Goal: Transaction & Acquisition: Book appointment/travel/reservation

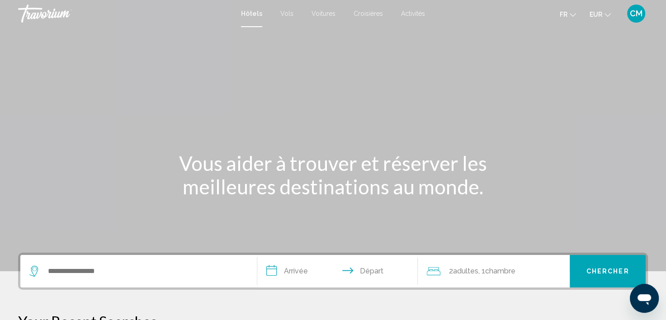
click at [156, 262] on div "Search widget" at bounding box center [138, 271] width 219 height 33
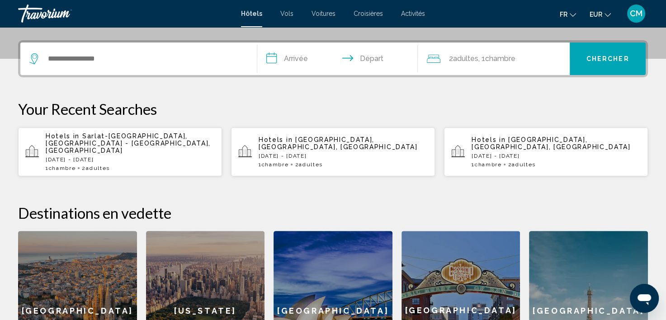
scroll to position [223, 0]
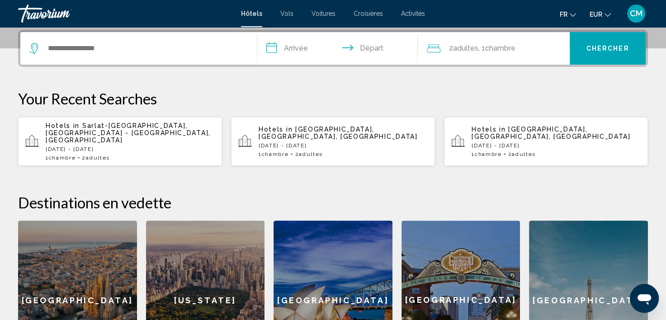
click at [127, 55] on div "Search widget" at bounding box center [138, 48] width 219 height 33
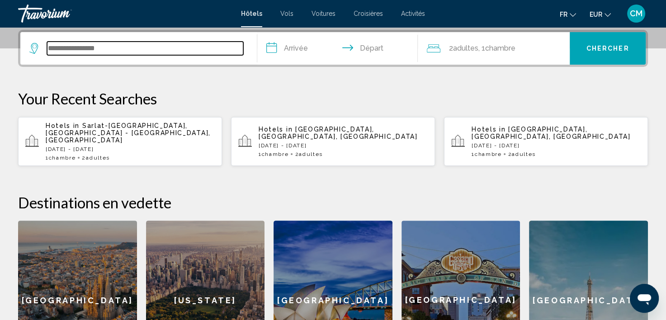
click at [107, 48] on input "Search widget" at bounding box center [145, 49] width 196 height 14
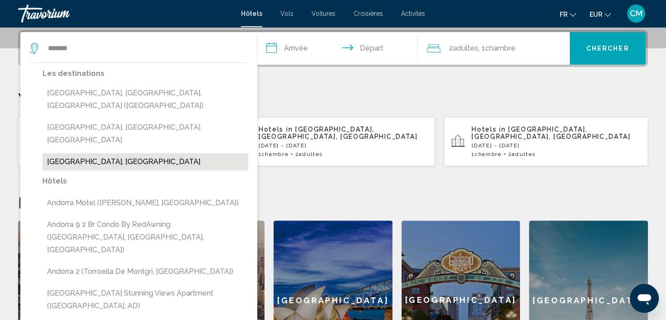
click at [119, 153] on button "[GEOGRAPHIC_DATA], [GEOGRAPHIC_DATA]" at bounding box center [146, 161] width 206 height 17
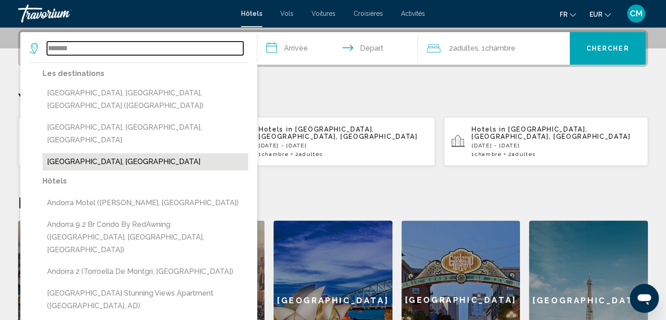
type input "**********"
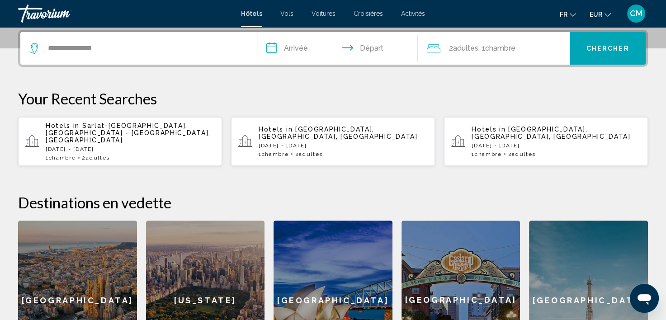
click at [285, 49] on input "**********" at bounding box center [339, 49] width 165 height 35
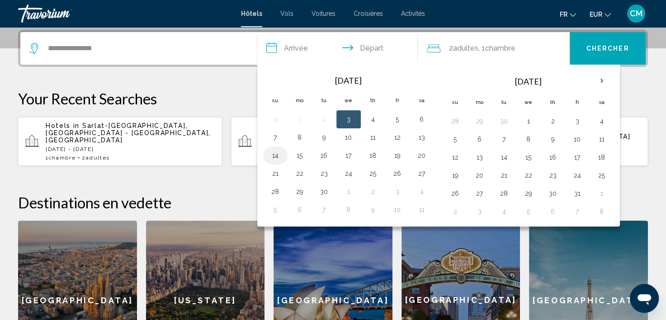
click at [271, 155] on button "14" at bounding box center [275, 155] width 14 height 13
click at [301, 155] on button "15" at bounding box center [300, 155] width 14 height 13
type input "**********"
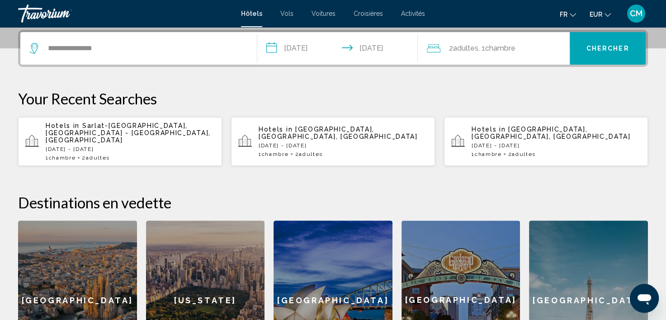
click at [589, 54] on button "Chercher" at bounding box center [608, 48] width 76 height 33
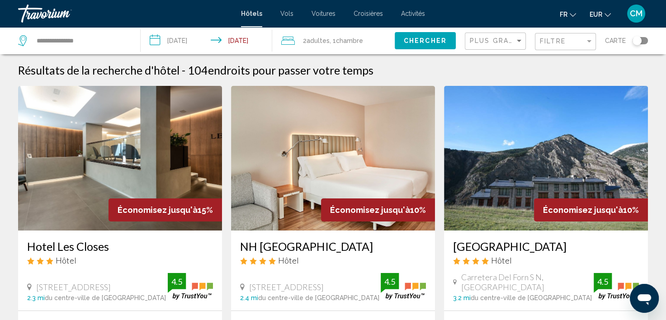
click at [501, 46] on div "Plus grandes économies" at bounding box center [496, 41] width 53 height 17
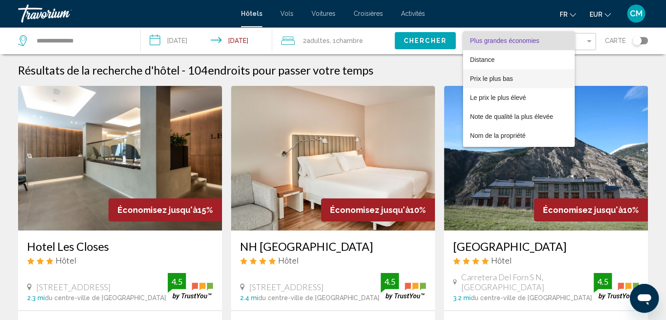
click at [512, 80] on span "Prix le plus bas" at bounding box center [492, 78] width 43 height 7
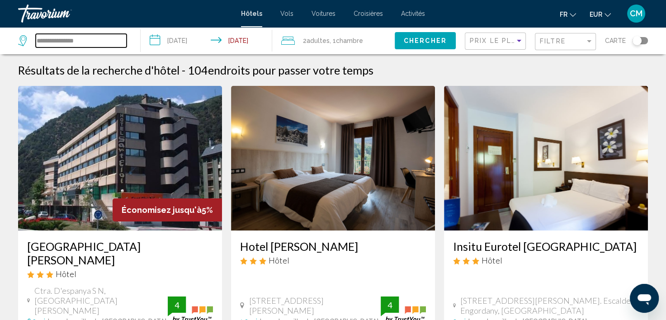
click at [111, 39] on input "**********" at bounding box center [81, 41] width 91 height 14
drag, startPoint x: -2, startPoint y: 36, endPoint x: 33, endPoint y: 34, distance: 34.9
click at [0, 34] on html "**********" at bounding box center [333, 160] width 666 height 320
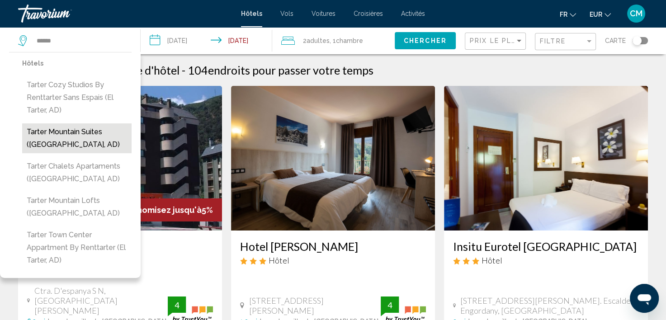
click at [87, 133] on button "Tarter Mountain Suites ([GEOGRAPHIC_DATA], AD)" at bounding box center [76, 139] width 109 height 30
type input "**********"
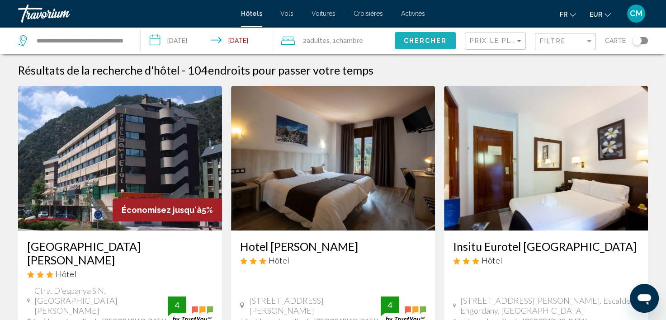
click at [414, 42] on span "Chercher" at bounding box center [425, 41] width 43 height 7
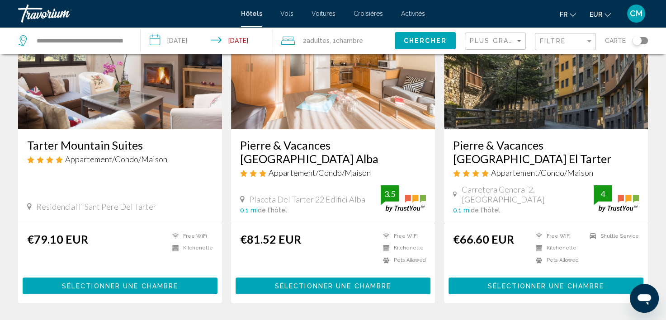
scroll to position [136, 0]
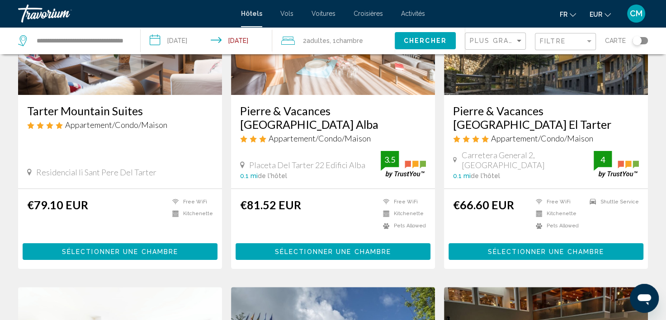
click at [127, 248] on span "Sélectionner une chambre" at bounding box center [120, 251] width 116 height 7
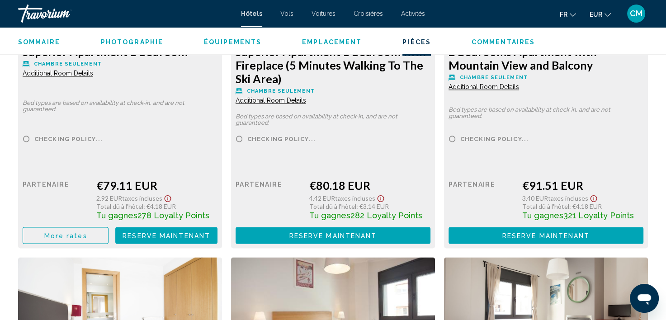
scroll to position [1360, 0]
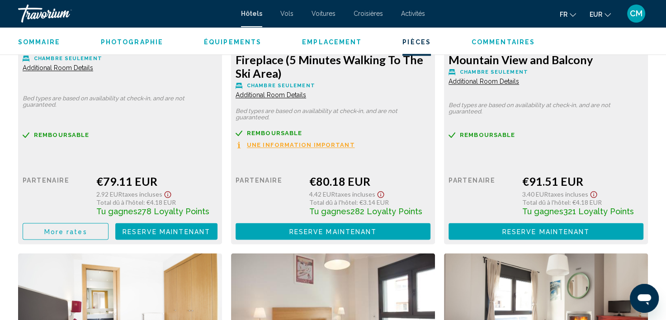
click at [81, 228] on span "More rates" at bounding box center [65, 231] width 43 height 7
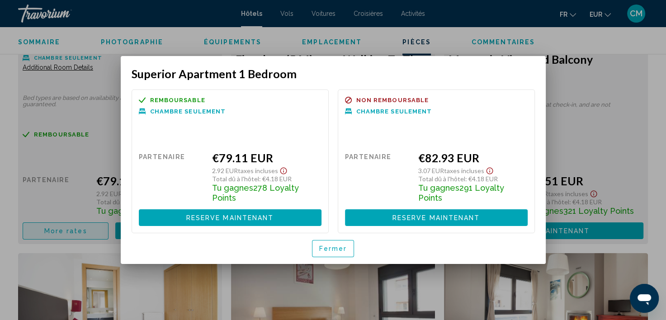
scroll to position [0, 0]
click at [342, 246] on span "Fermer" at bounding box center [333, 249] width 28 height 7
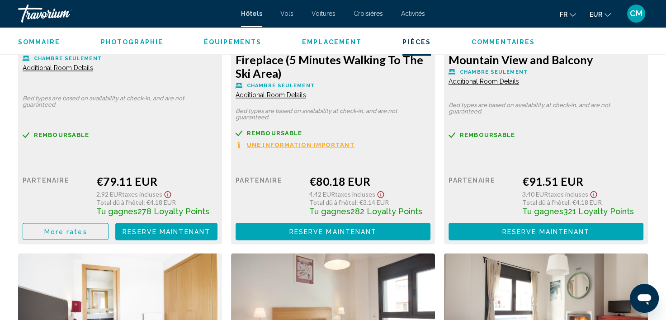
scroll to position [1450, 0]
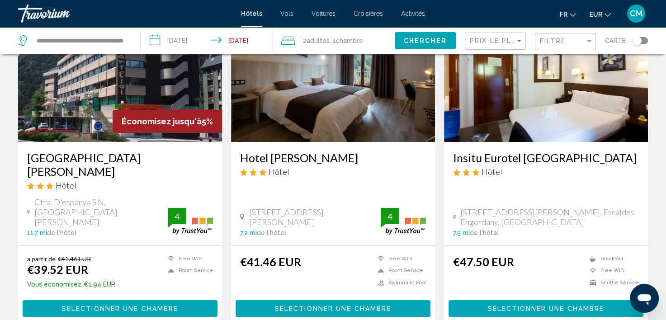
scroll to position [45, 0]
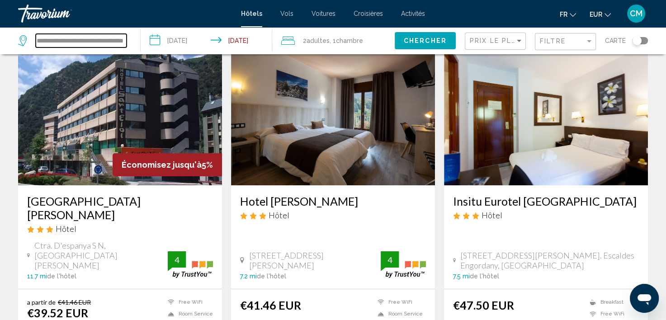
click at [125, 42] on input "**********" at bounding box center [81, 41] width 91 height 14
click at [114, 41] on input "**********" at bounding box center [81, 41] width 91 height 14
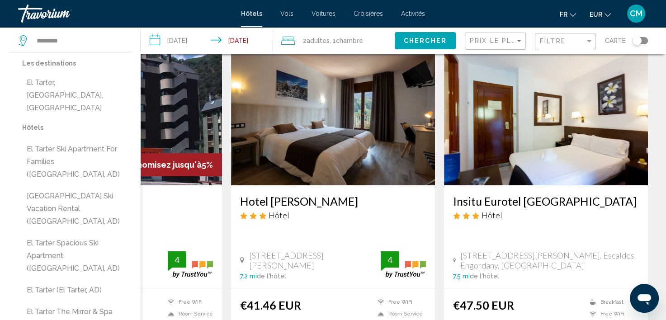
click at [86, 85] on button "El Tarter, [GEOGRAPHIC_DATA], [GEOGRAPHIC_DATA]" at bounding box center [76, 95] width 109 height 43
type input "**********"
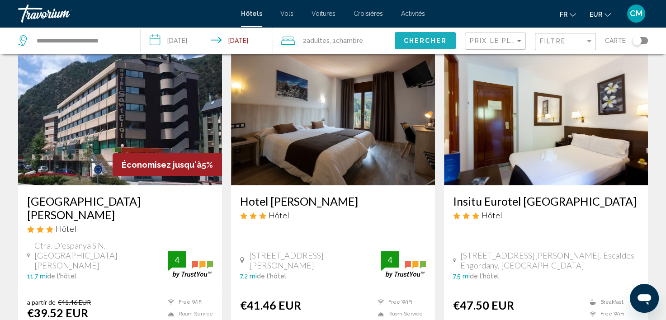
click at [431, 40] on span "Chercher" at bounding box center [425, 41] width 43 height 7
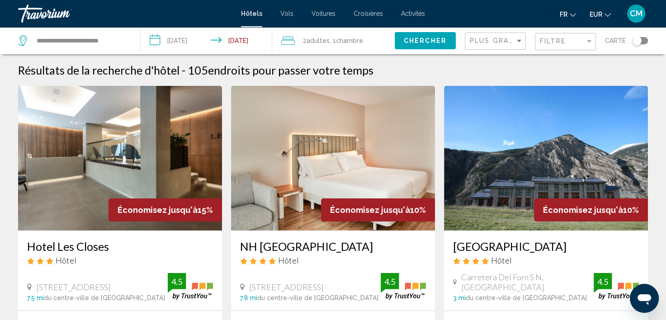
click at [481, 45] on div "Plus grandes économies" at bounding box center [496, 41] width 53 height 17
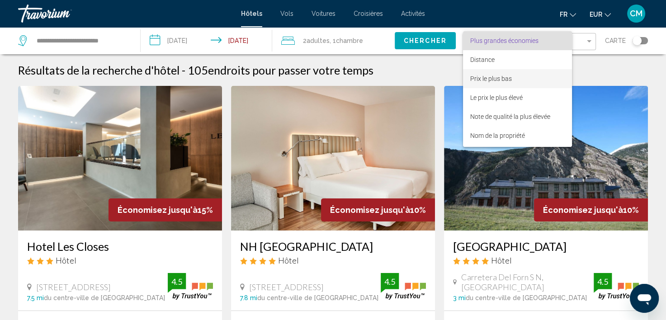
click at [499, 80] on span "Prix le plus bas" at bounding box center [492, 78] width 42 height 7
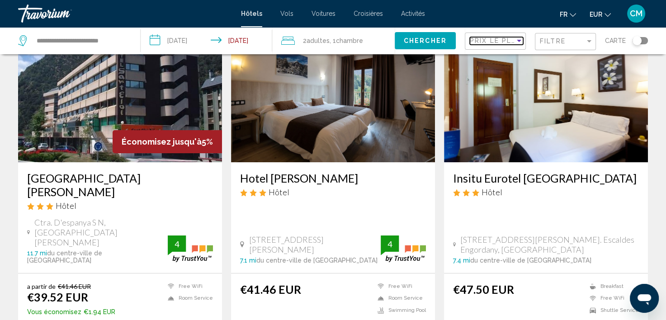
scroll to position [136, 0]
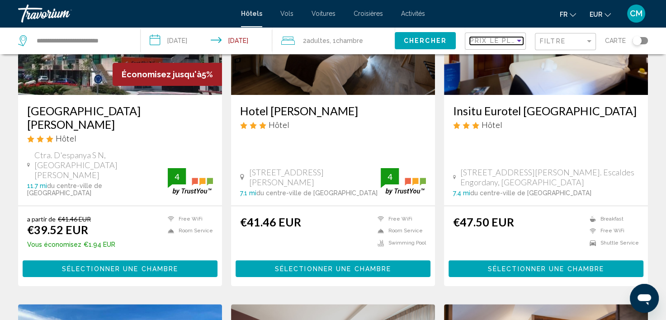
click at [494, 44] on span "Prix le plus bas" at bounding box center [505, 40] width 70 height 7
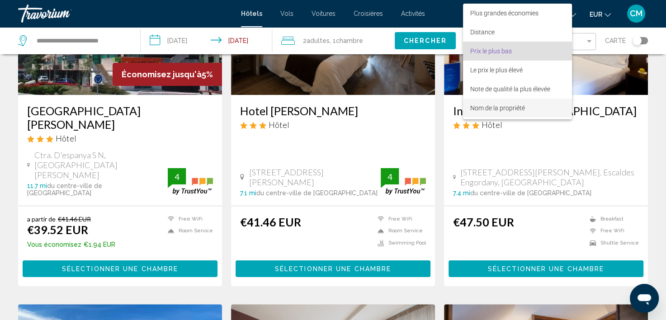
scroll to position [10, 0]
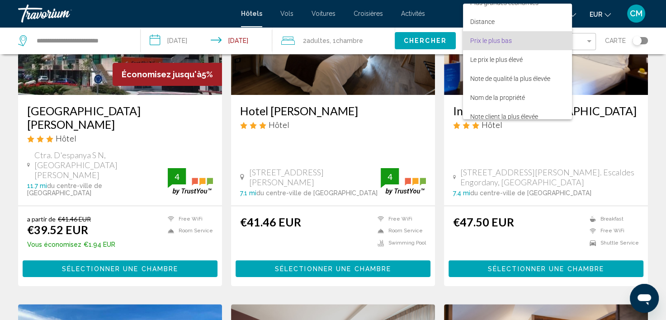
click at [449, 4] on div at bounding box center [333, 160] width 666 height 320
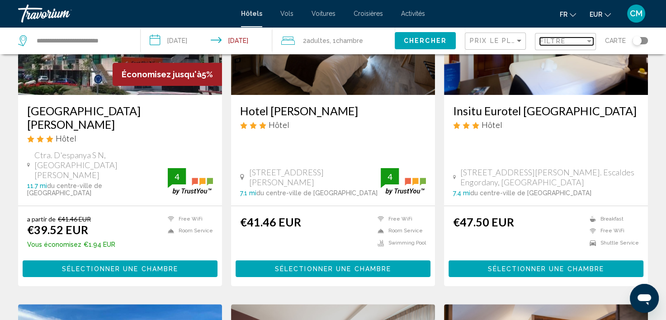
click at [545, 38] on span "Filtre" at bounding box center [553, 41] width 26 height 7
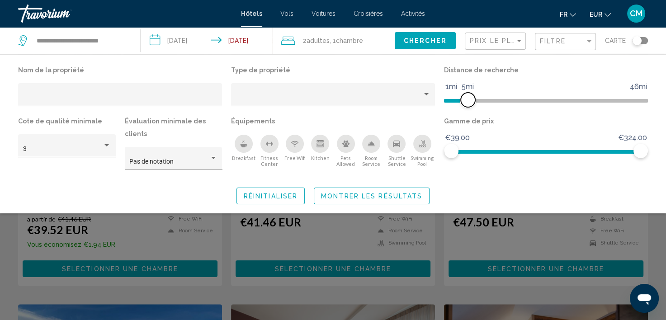
drag, startPoint x: 571, startPoint y: 98, endPoint x: 467, endPoint y: 104, distance: 103.3
click at [467, 104] on span "Hotel Filters" at bounding box center [468, 100] width 14 height 14
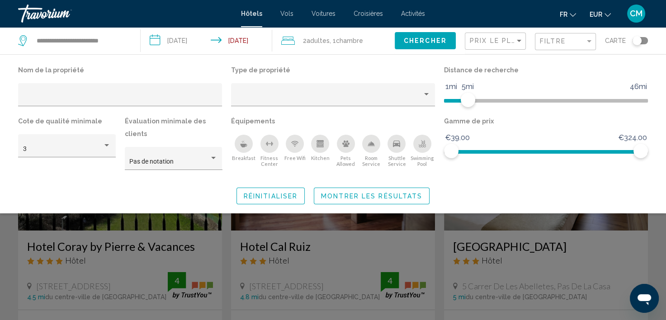
click at [389, 188] on button "Montrer les résultats" at bounding box center [372, 196] width 116 height 17
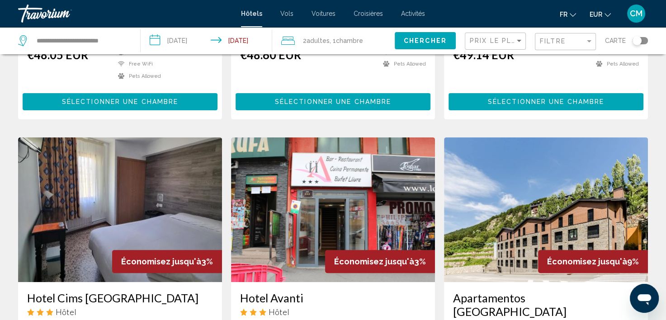
scroll to position [362, 0]
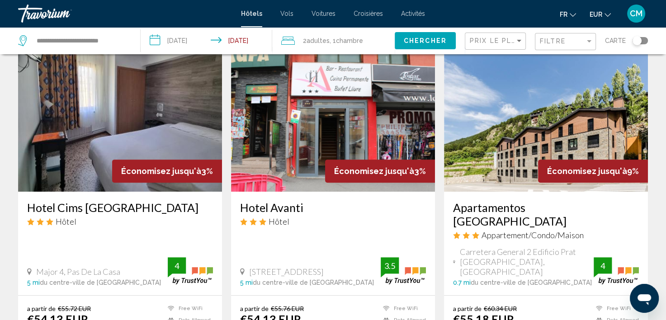
click at [590, 123] on img "Main content" at bounding box center [546, 119] width 204 height 145
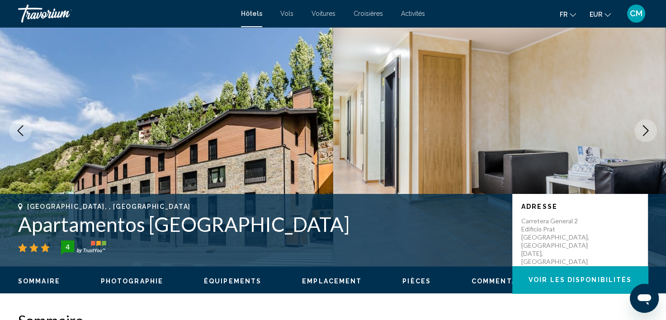
scroll to position [48, 0]
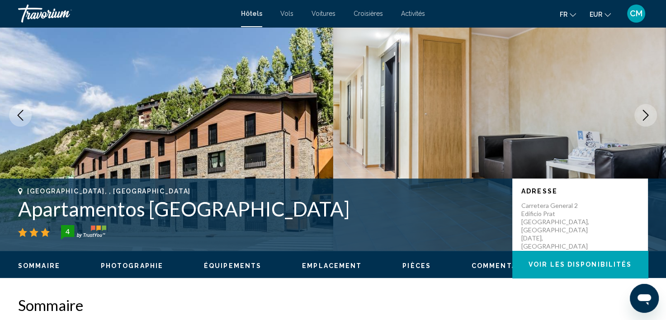
click at [641, 112] on icon "Next image" at bounding box center [646, 115] width 11 height 11
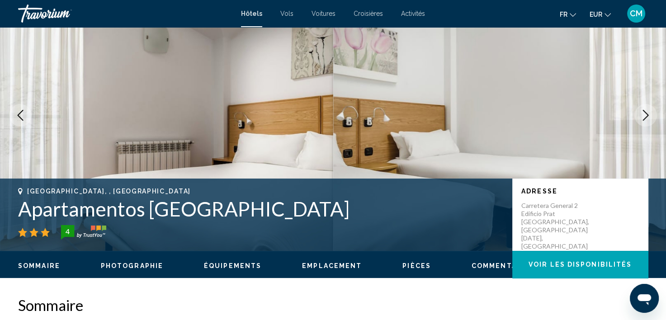
click at [642, 112] on icon "Next image" at bounding box center [646, 115] width 11 height 11
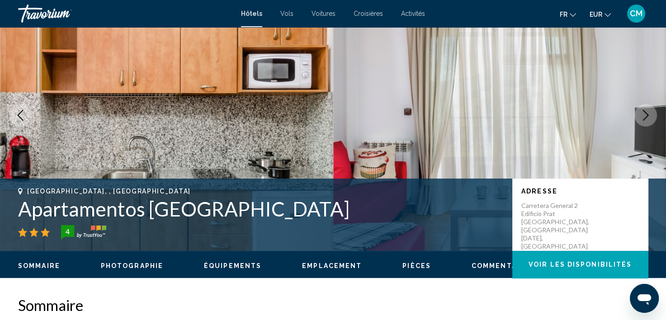
click at [642, 112] on icon "Next image" at bounding box center [646, 115] width 11 height 11
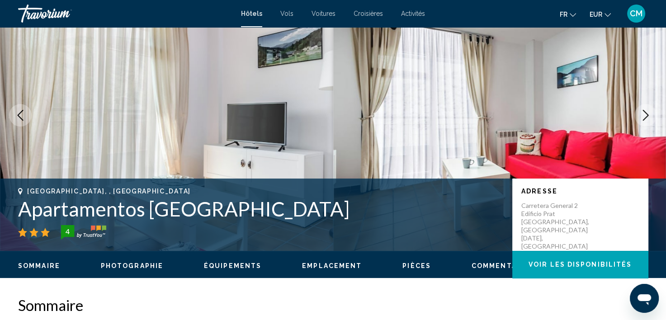
click at [642, 112] on icon "Next image" at bounding box center [646, 115] width 11 height 11
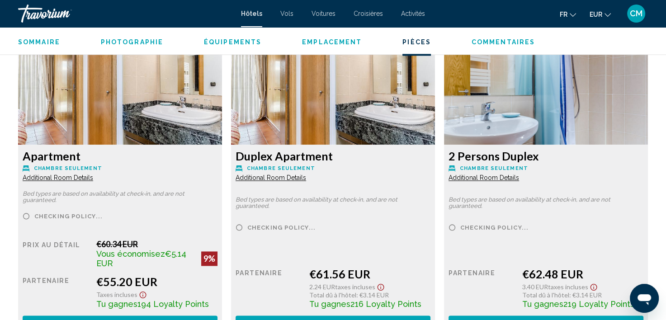
scroll to position [1314, 0]
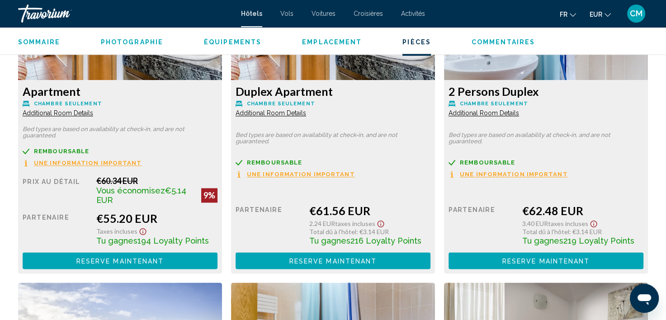
click at [126, 260] on span "Reserve maintenant" at bounding box center [120, 260] width 88 height 7
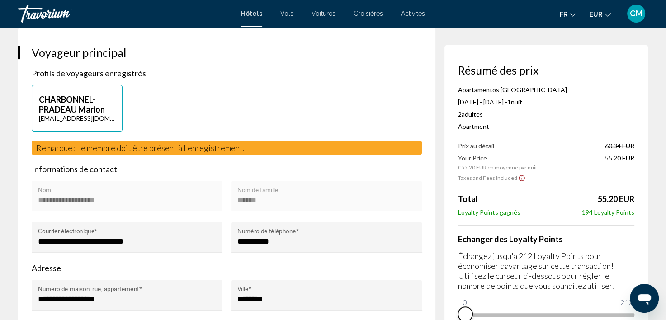
scroll to position [182, 0]
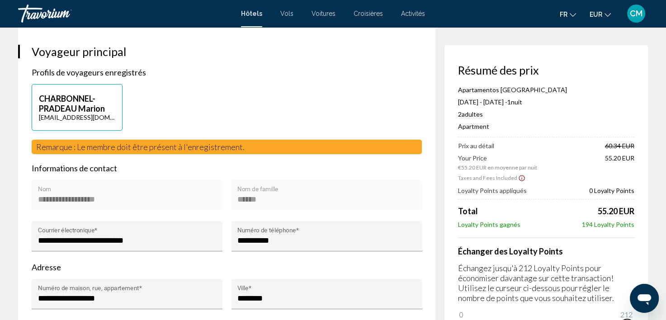
drag, startPoint x: 1098, startPoint y: 599, endPoint x: 654, endPoint y: 308, distance: 531.3
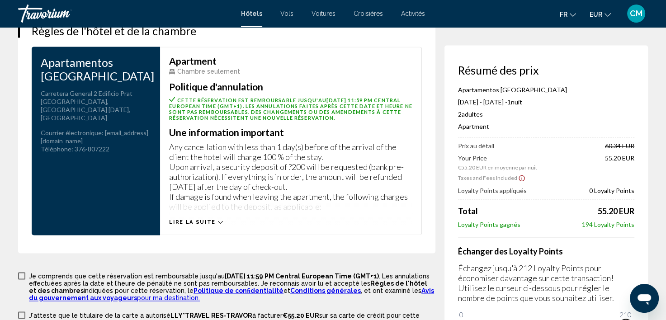
scroll to position [1403, 0]
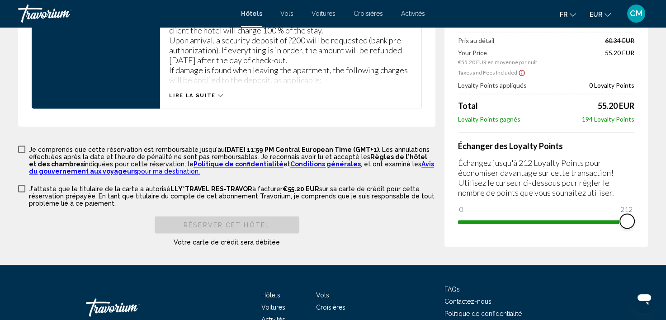
drag, startPoint x: 627, startPoint y: 217, endPoint x: 639, endPoint y: 219, distance: 12.3
click at [635, 218] on div "Résumé des prix Apartamentos [GEOGRAPHIC_DATA] [DATE] - [DATE] - 1 nuit nuits 2…" at bounding box center [547, 93] width 204 height 307
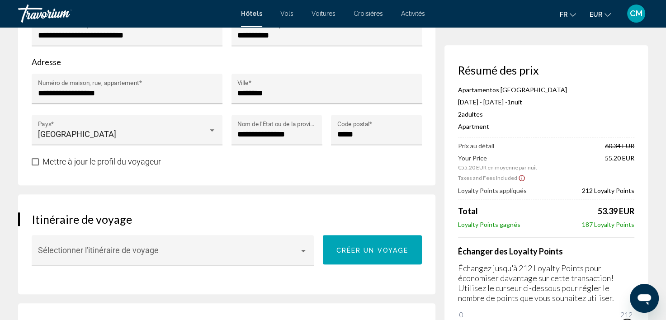
scroll to position [272, 0]
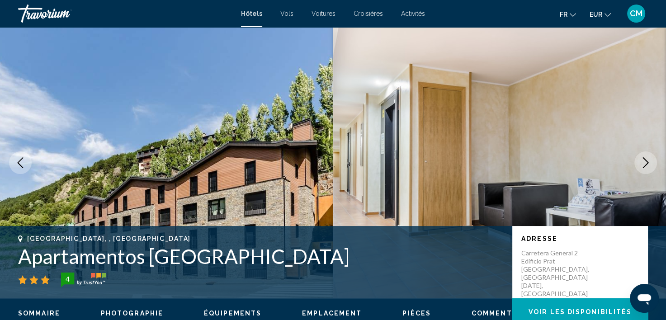
drag, startPoint x: 20, startPoint y: 255, endPoint x: 330, endPoint y: 259, distance: 309.5
click at [330, 259] on h1 "Apartamentos [GEOGRAPHIC_DATA]" at bounding box center [260, 257] width 485 height 24
copy h1 "Apartamentos [GEOGRAPHIC_DATA]"
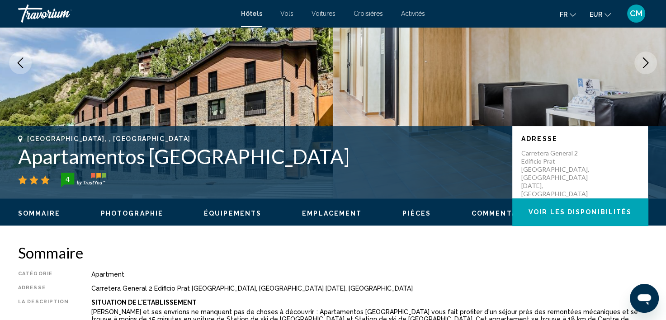
scroll to position [181, 0]
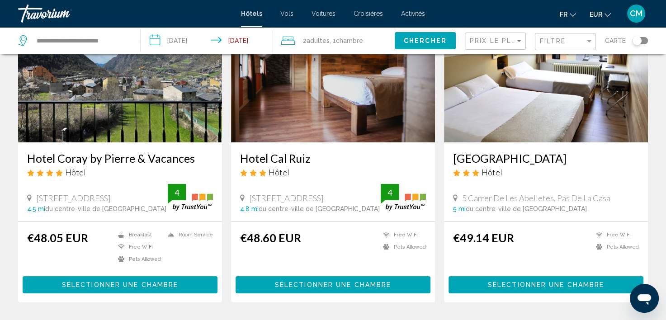
scroll to position [45, 0]
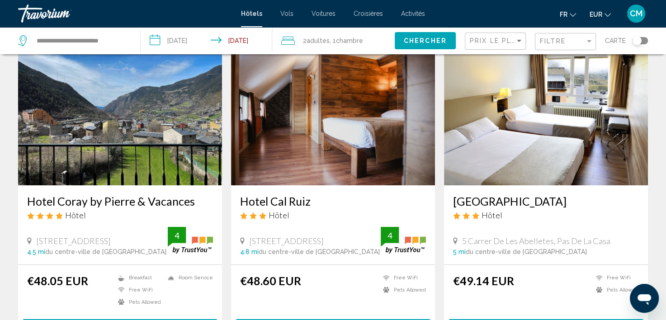
click at [165, 119] on img "Main content" at bounding box center [120, 113] width 204 height 145
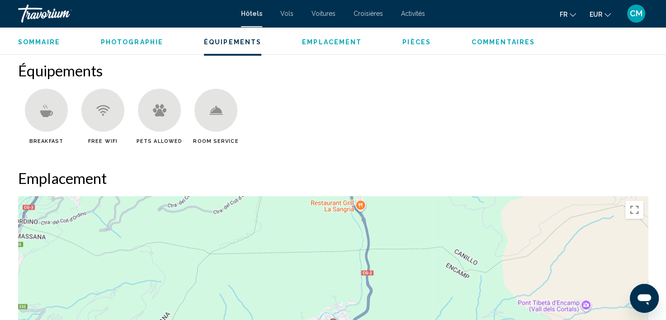
scroll to position [771, 0]
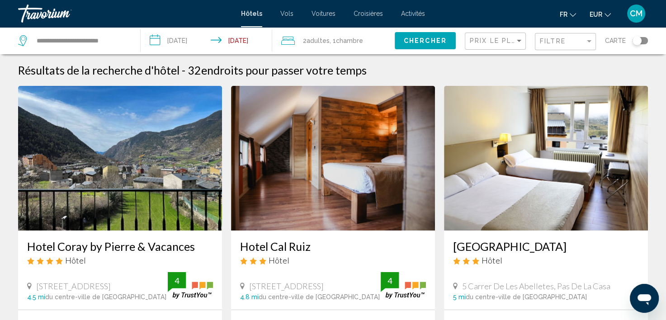
click at [345, 145] on img "Main content" at bounding box center [333, 158] width 204 height 145
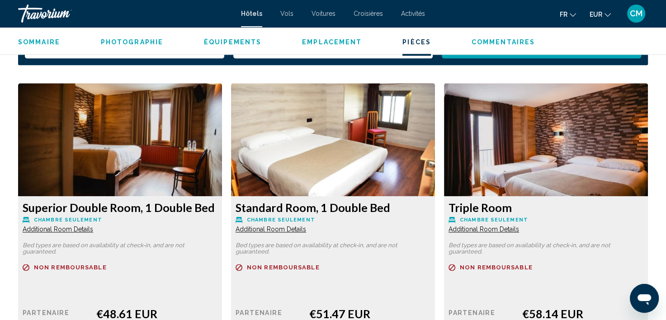
scroll to position [1133, 0]
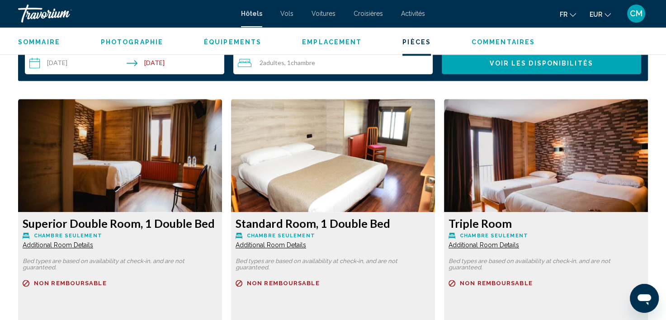
click at [136, 147] on img "Main content" at bounding box center [120, 155] width 204 height 113
click at [107, 167] on img "Main content" at bounding box center [120, 155] width 204 height 113
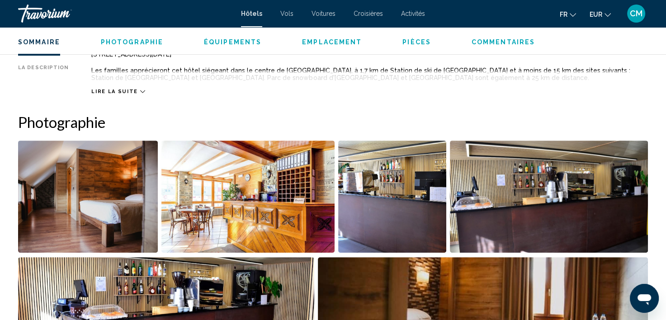
scroll to position [319, 0]
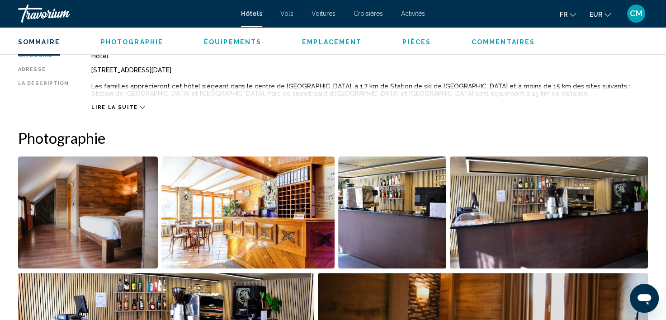
click at [125, 199] on img "Open full-screen image slider" at bounding box center [88, 213] width 140 height 112
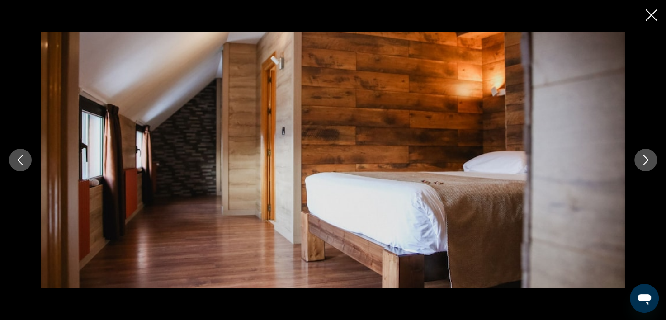
click at [641, 162] on icon "Next image" at bounding box center [646, 160] width 11 height 11
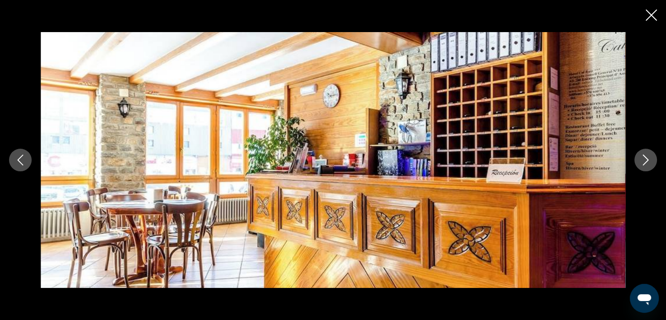
click at [641, 162] on icon "Next image" at bounding box center [646, 160] width 11 height 11
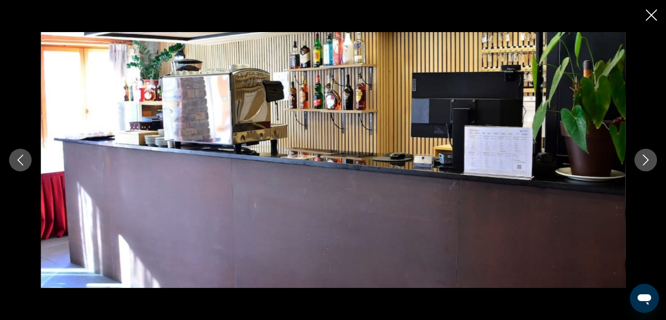
click at [641, 162] on icon "Next image" at bounding box center [646, 160] width 11 height 11
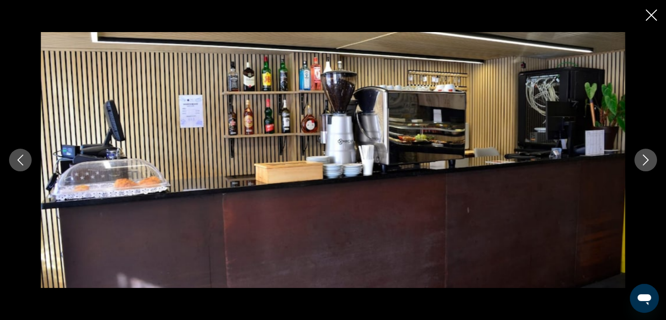
click at [641, 162] on icon "Next image" at bounding box center [646, 160] width 11 height 11
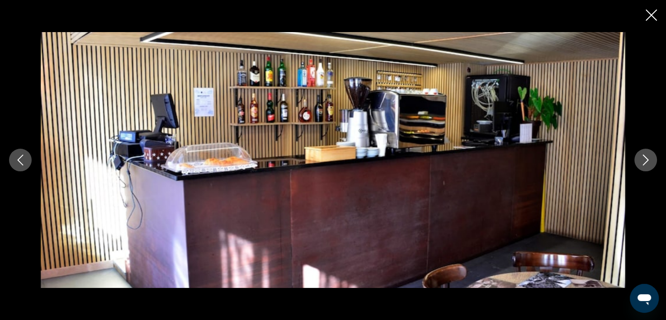
click at [641, 162] on icon "Next image" at bounding box center [646, 160] width 11 height 11
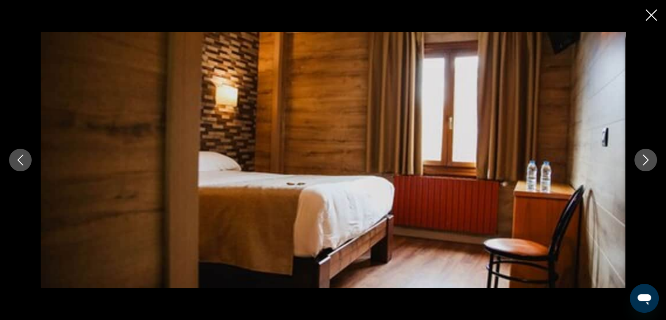
click at [641, 162] on icon "Next image" at bounding box center [646, 160] width 11 height 11
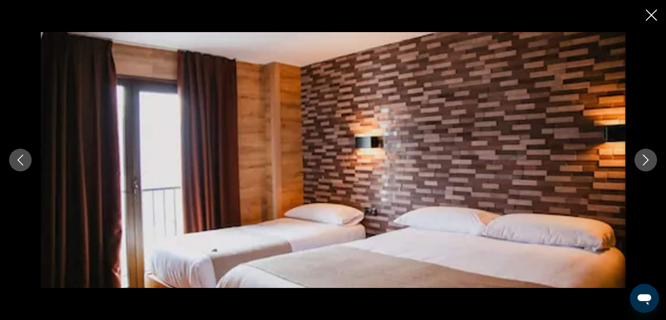
click at [641, 162] on icon "Next image" at bounding box center [646, 160] width 11 height 11
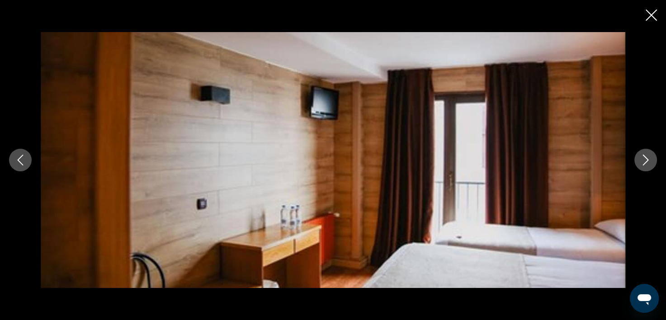
click at [641, 162] on icon "Next image" at bounding box center [646, 160] width 11 height 11
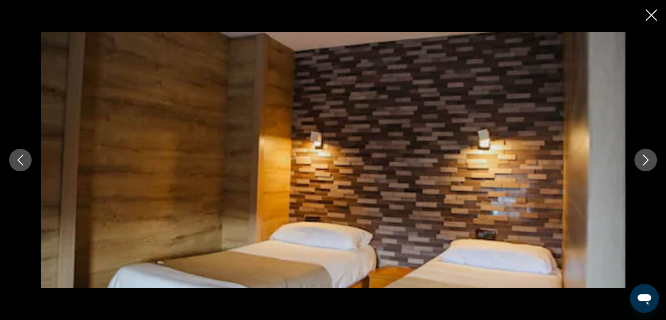
click at [641, 162] on icon "Next image" at bounding box center [646, 160] width 11 height 11
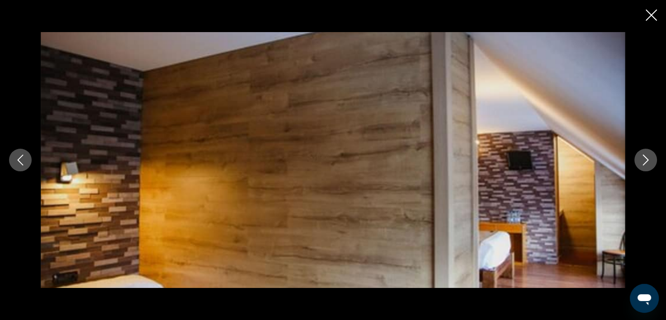
click at [641, 162] on icon "Next image" at bounding box center [646, 160] width 11 height 11
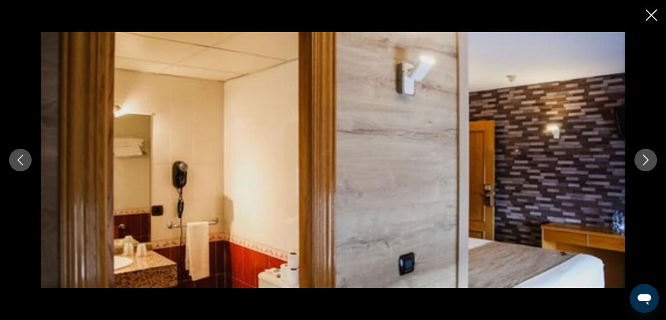
click at [641, 162] on icon "Next image" at bounding box center [646, 160] width 11 height 11
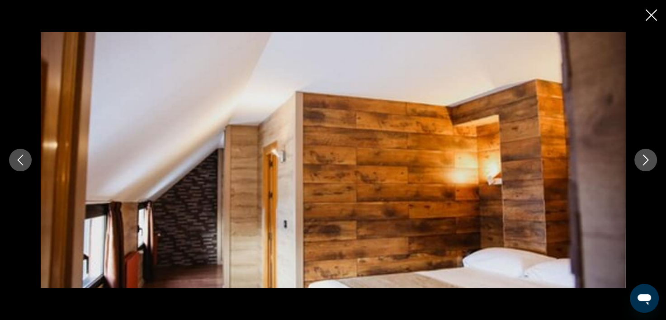
click at [641, 162] on icon "Next image" at bounding box center [646, 160] width 11 height 11
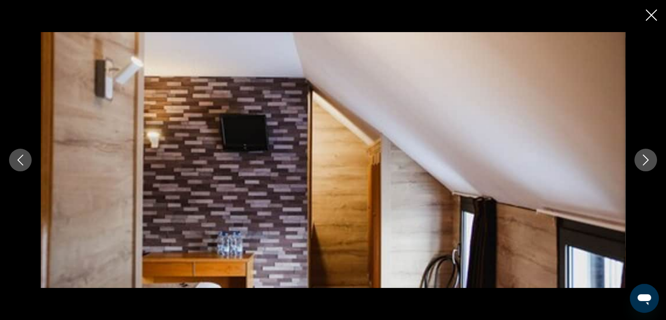
click at [641, 162] on icon "Next image" at bounding box center [646, 160] width 11 height 11
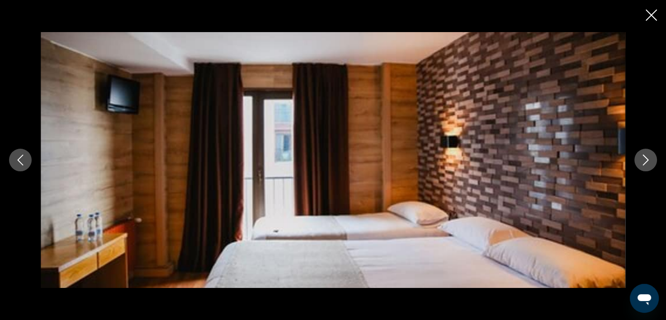
click at [641, 162] on icon "Next image" at bounding box center [646, 160] width 11 height 11
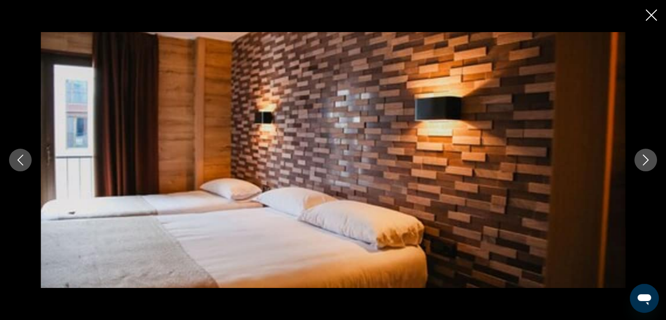
click at [651, 14] on icon "Close slideshow" at bounding box center [651, 15] width 11 height 11
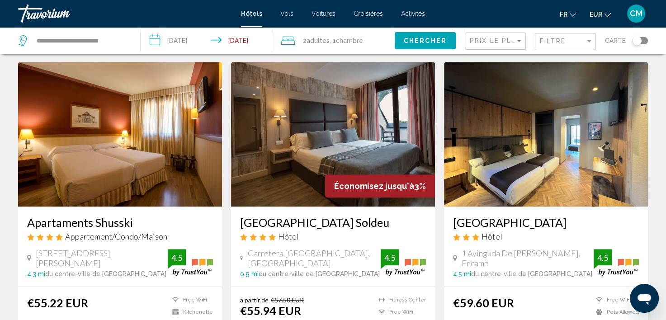
scroll to position [679, 0]
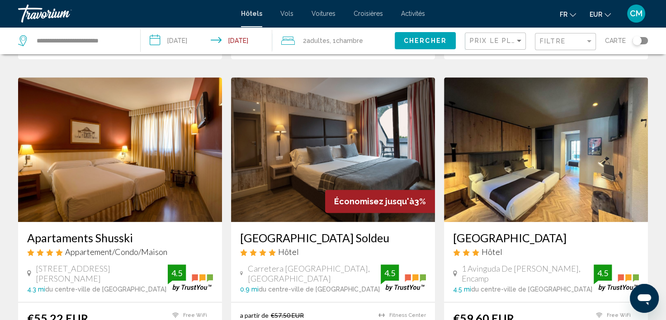
click at [333, 123] on img "Main content" at bounding box center [333, 149] width 204 height 145
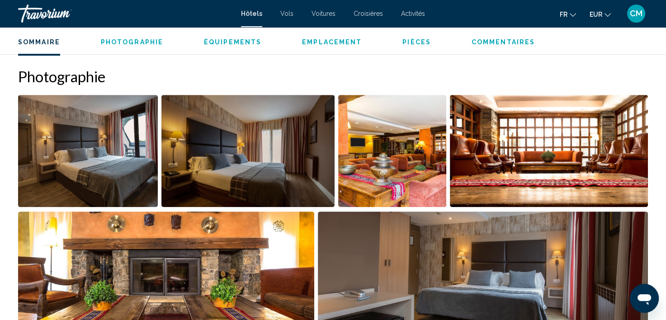
scroll to position [409, 0]
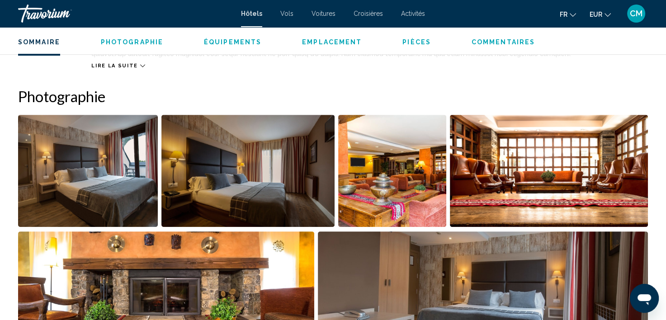
click at [136, 186] on img "Open full-screen image slider" at bounding box center [88, 171] width 140 height 112
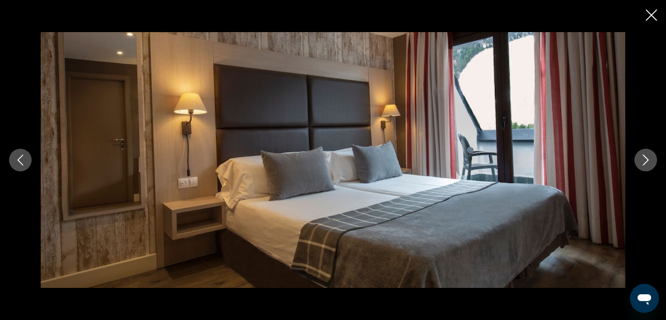
click at [646, 155] on icon "Next image" at bounding box center [646, 160] width 11 height 11
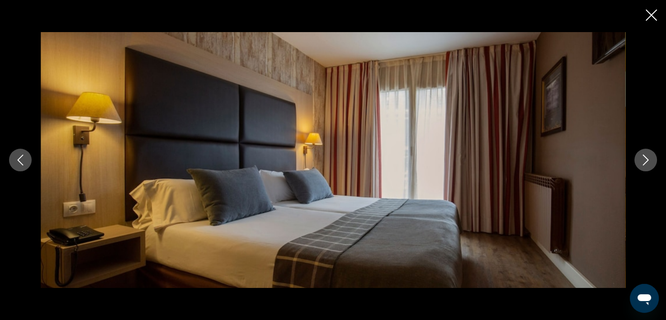
click at [646, 155] on icon "Next image" at bounding box center [646, 160] width 11 height 11
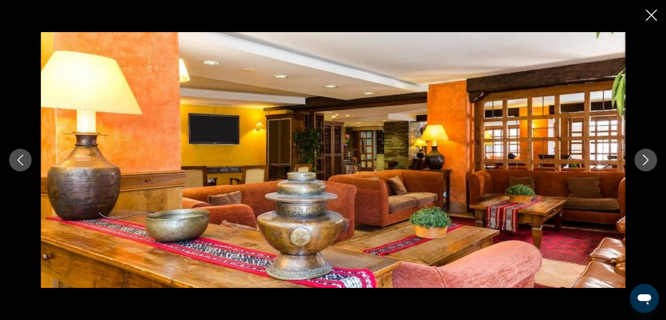
click at [646, 155] on icon "Next image" at bounding box center [646, 160] width 11 height 11
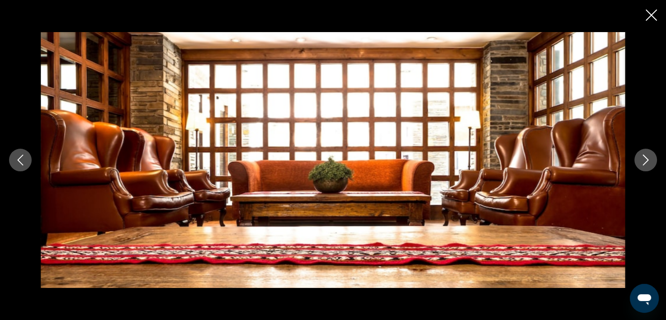
click at [646, 155] on icon "Next image" at bounding box center [646, 160] width 11 height 11
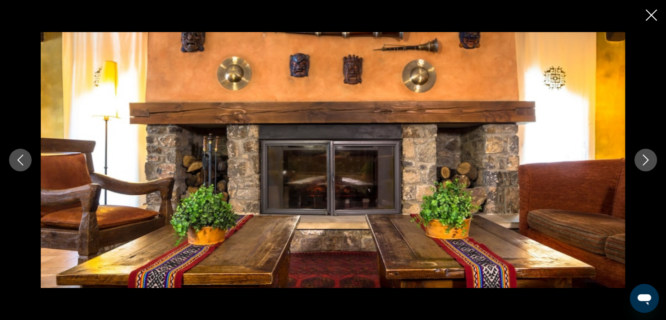
click at [646, 155] on icon "Next image" at bounding box center [646, 160] width 11 height 11
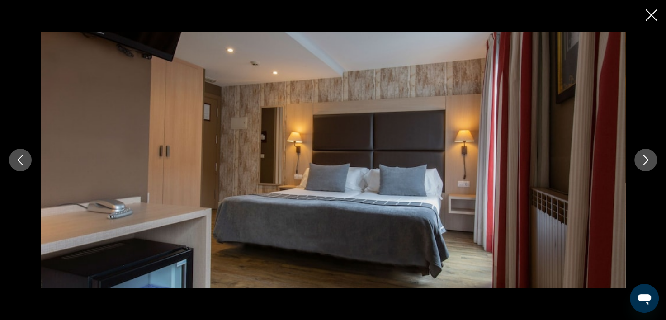
click at [646, 155] on icon "Next image" at bounding box center [646, 160] width 11 height 11
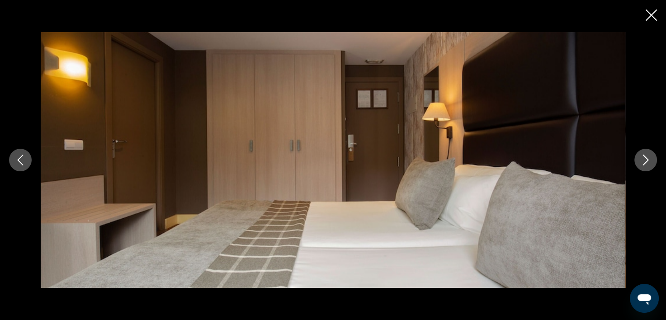
click at [646, 155] on icon "Next image" at bounding box center [646, 160] width 11 height 11
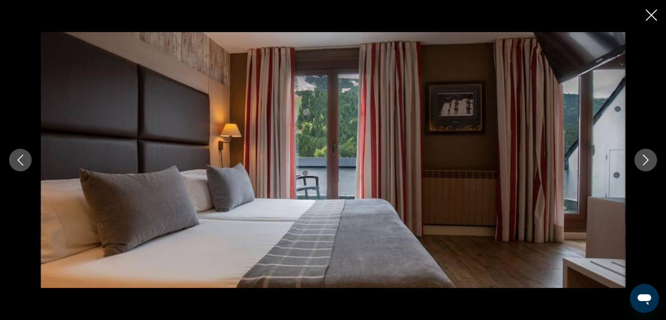
click at [646, 155] on icon "Next image" at bounding box center [646, 160] width 11 height 11
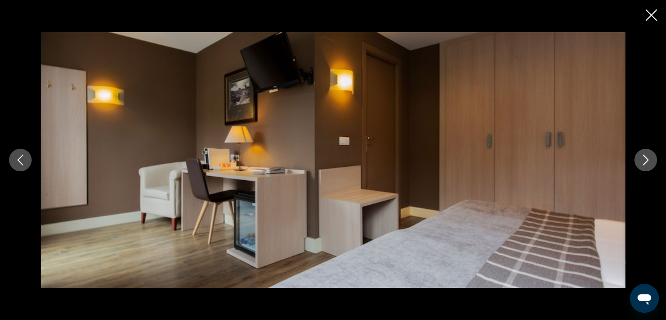
click at [646, 155] on icon "Next image" at bounding box center [646, 160] width 11 height 11
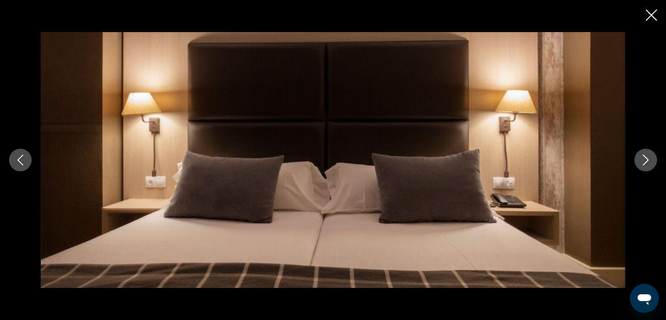
click at [646, 155] on icon "Next image" at bounding box center [646, 160] width 11 height 11
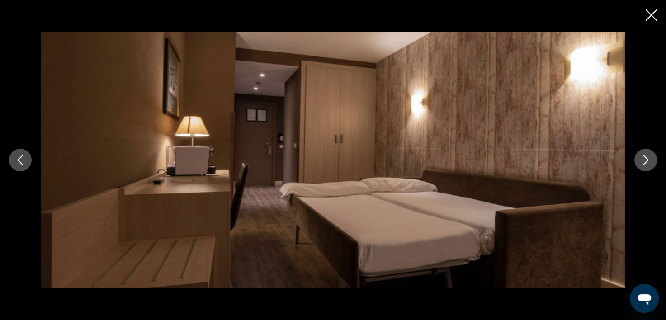
click at [646, 155] on icon "Next image" at bounding box center [646, 160] width 11 height 11
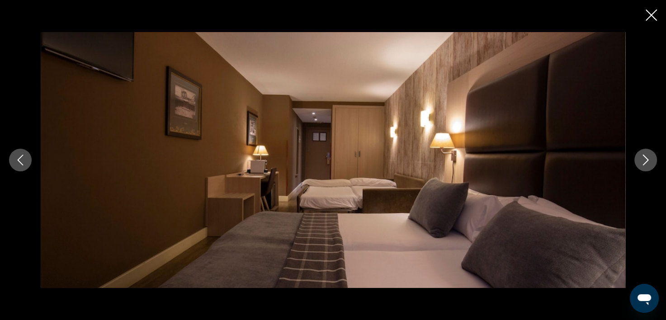
click at [646, 155] on icon "Next image" at bounding box center [646, 160] width 11 height 11
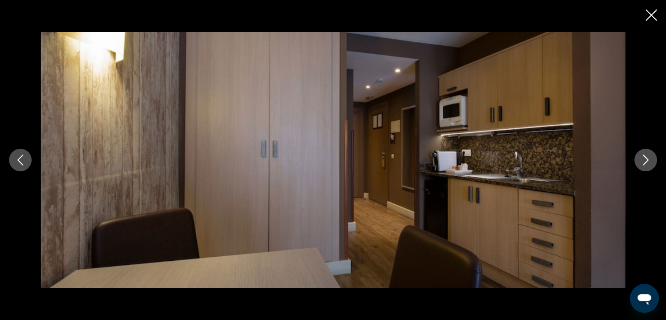
click at [646, 155] on icon "Next image" at bounding box center [646, 160] width 11 height 11
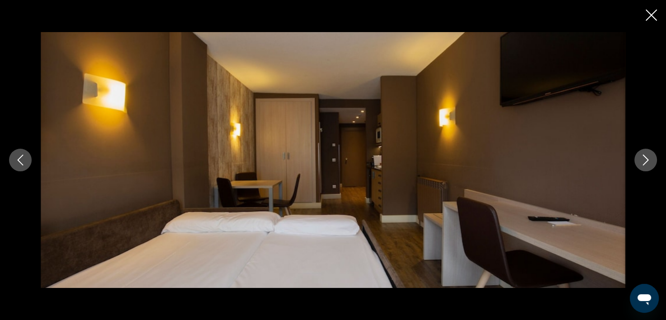
click at [27, 156] on button "Previous image" at bounding box center [20, 160] width 23 height 23
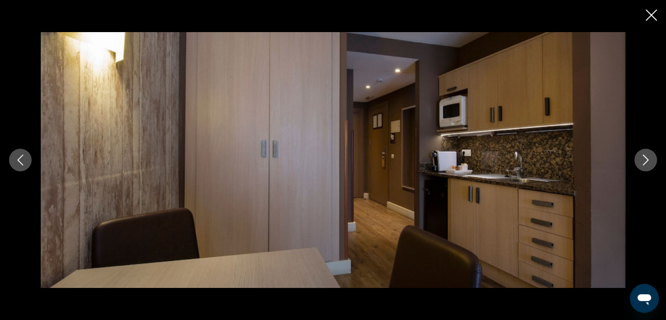
click at [643, 159] on icon "Next image" at bounding box center [646, 160] width 11 height 11
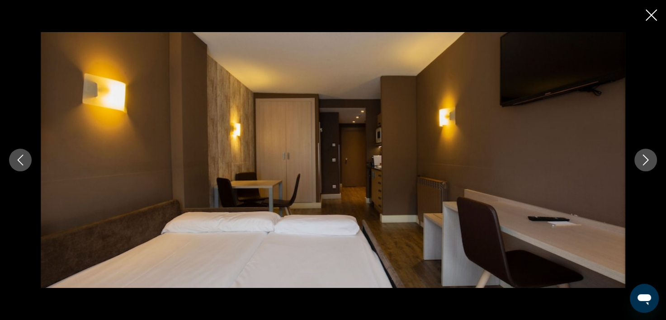
click at [644, 158] on icon "Next image" at bounding box center [646, 160] width 11 height 11
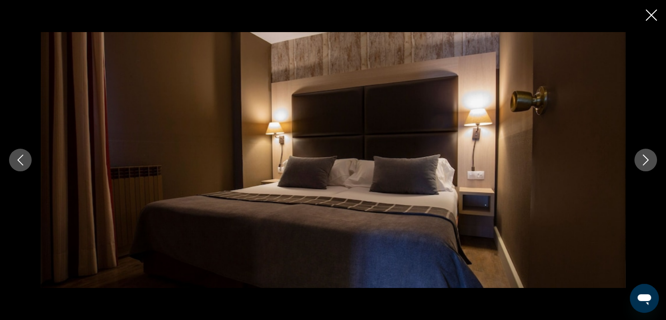
click at [644, 158] on icon "Next image" at bounding box center [646, 160] width 11 height 11
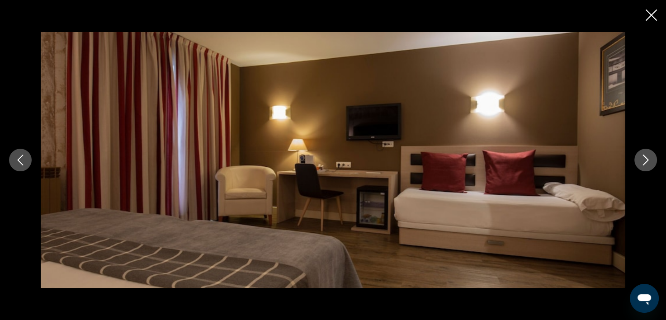
click at [644, 158] on icon "Next image" at bounding box center [646, 160] width 11 height 11
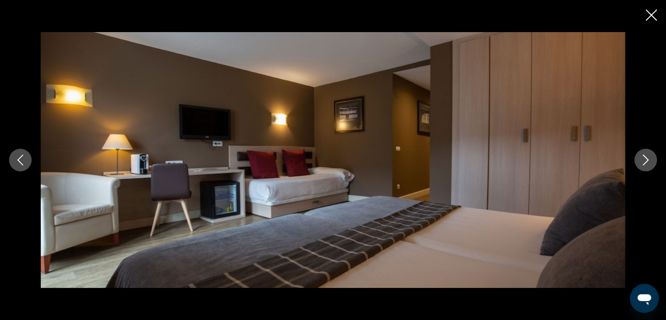
click at [644, 158] on icon "Next image" at bounding box center [646, 160] width 11 height 11
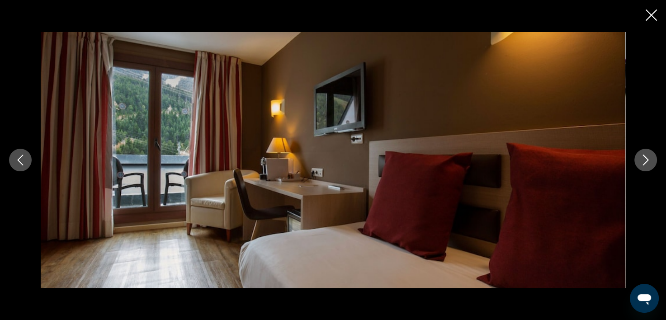
click at [644, 158] on icon "Next image" at bounding box center [646, 160] width 11 height 11
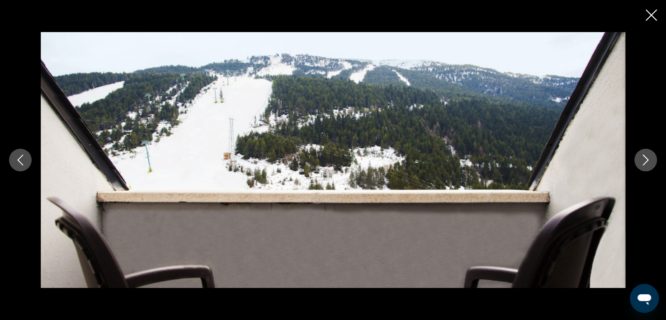
click at [644, 158] on icon "Next image" at bounding box center [646, 160] width 11 height 11
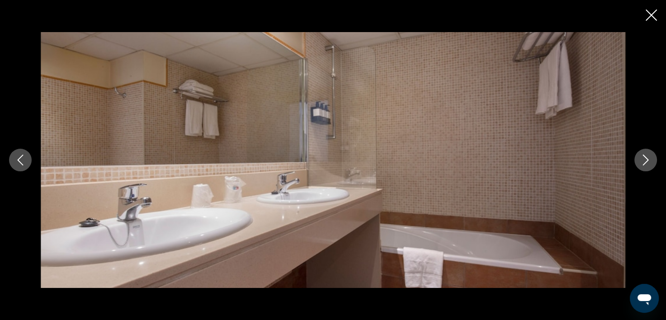
click at [644, 158] on icon "Next image" at bounding box center [646, 160] width 11 height 11
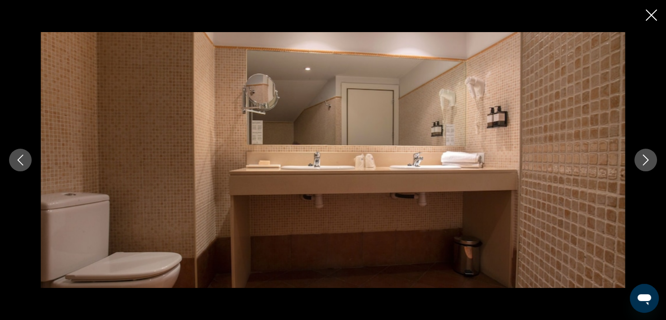
click at [644, 158] on icon "Next image" at bounding box center [646, 160] width 11 height 11
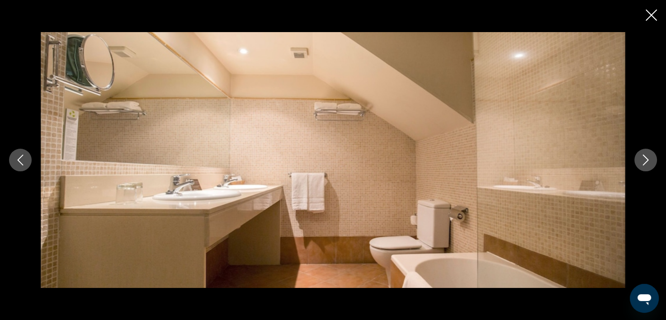
click at [644, 158] on icon "Next image" at bounding box center [646, 160] width 11 height 11
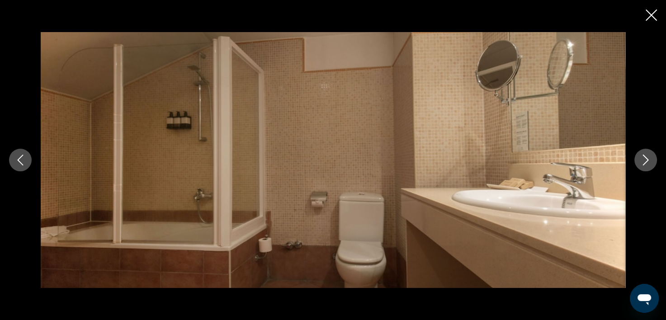
click at [644, 158] on icon "Next image" at bounding box center [646, 160] width 11 height 11
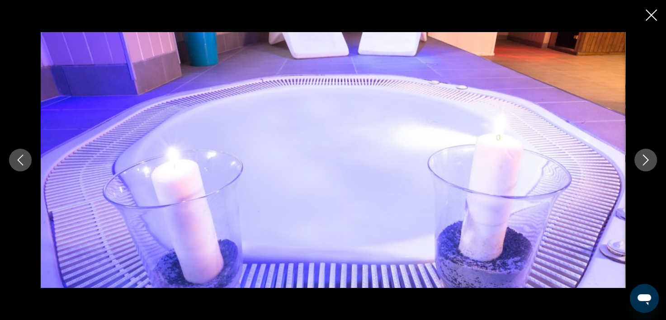
click at [644, 158] on icon "Next image" at bounding box center [646, 160] width 11 height 11
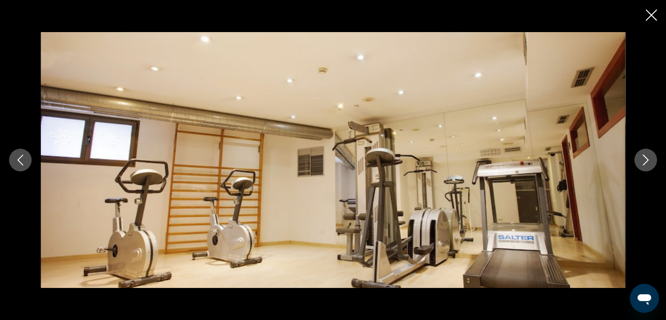
click at [644, 158] on icon "Next image" at bounding box center [646, 160] width 11 height 11
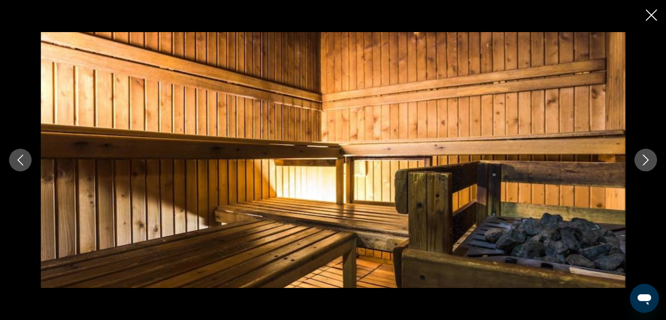
click at [644, 158] on icon "Next image" at bounding box center [646, 160] width 11 height 11
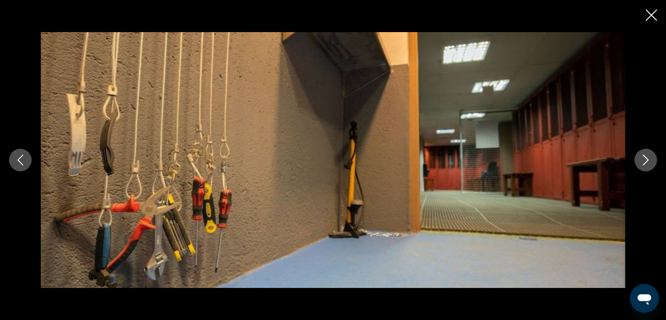
click at [645, 157] on icon "Next image" at bounding box center [646, 160] width 11 height 11
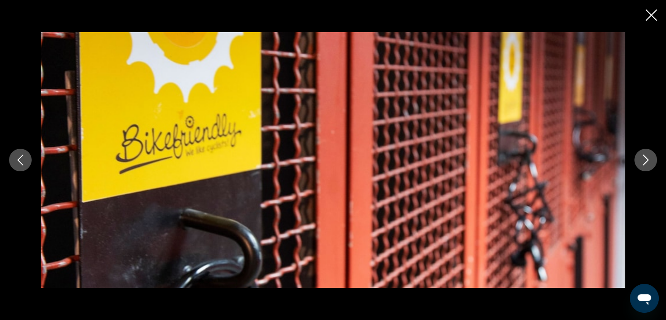
click at [645, 157] on icon "Next image" at bounding box center [646, 160] width 6 height 11
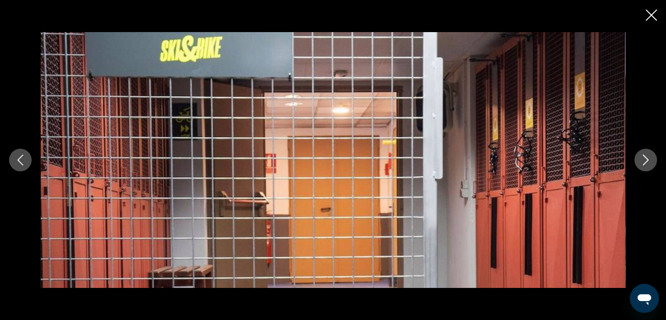
click at [645, 157] on icon "Next image" at bounding box center [646, 160] width 6 height 11
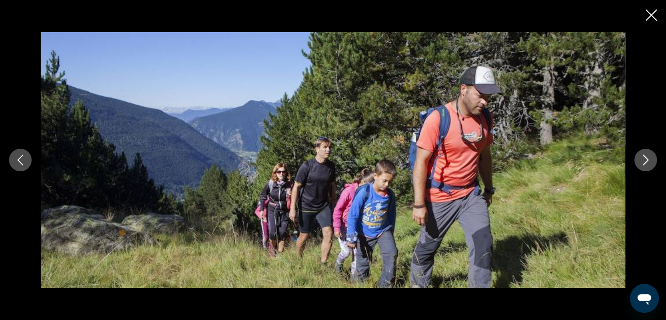
click at [645, 157] on icon "Next image" at bounding box center [646, 160] width 6 height 11
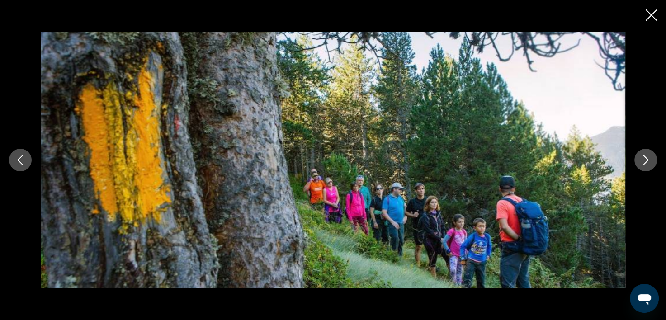
click at [646, 157] on icon "Next image" at bounding box center [646, 160] width 6 height 11
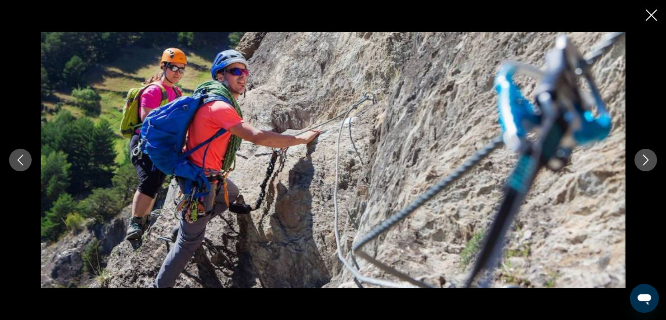
click at [646, 157] on icon "Next image" at bounding box center [646, 160] width 6 height 11
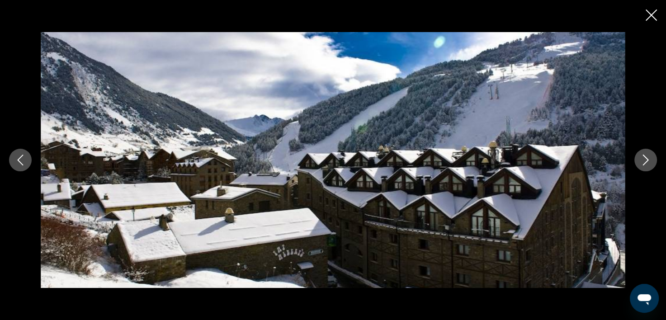
click at [647, 156] on icon "Next image" at bounding box center [646, 160] width 11 height 11
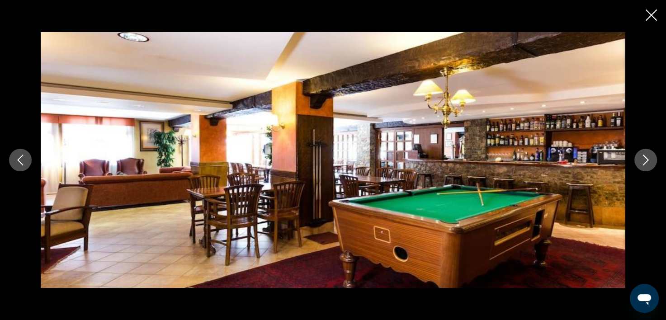
click at [647, 156] on icon "Next image" at bounding box center [646, 160] width 11 height 11
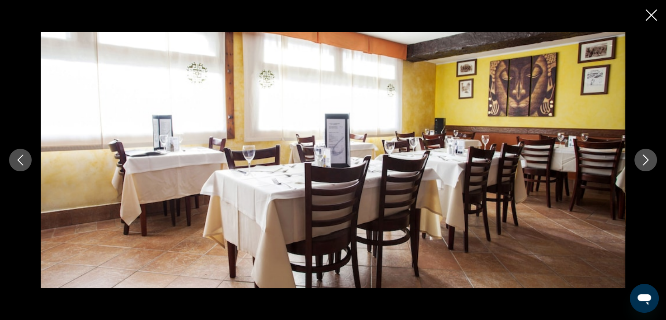
click at [647, 156] on icon "Next image" at bounding box center [646, 160] width 11 height 11
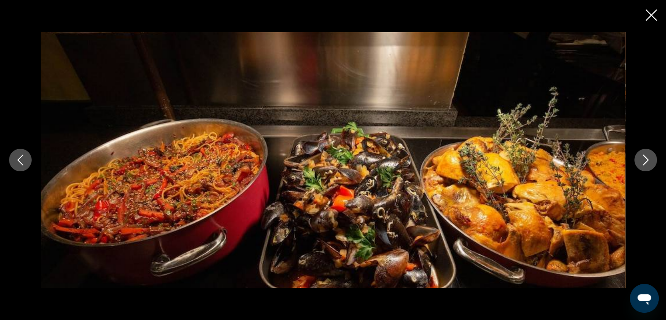
click at [647, 156] on icon "Next image" at bounding box center [646, 160] width 11 height 11
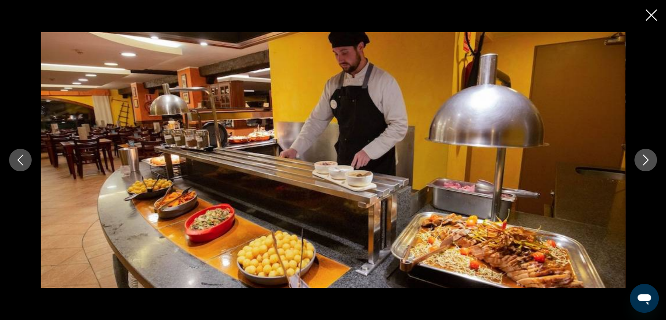
click at [647, 156] on icon "Next image" at bounding box center [646, 160] width 11 height 11
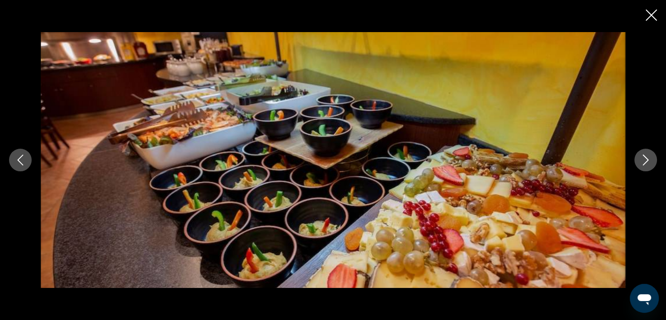
click at [647, 156] on icon "Next image" at bounding box center [646, 160] width 11 height 11
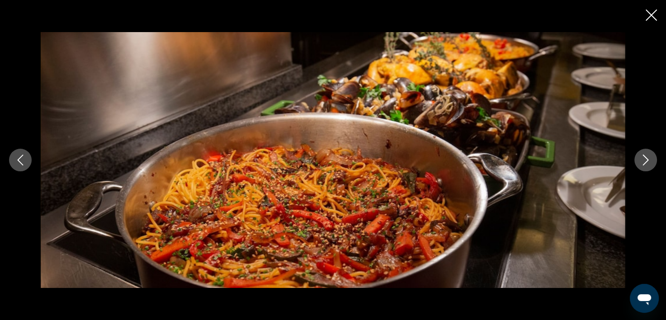
click at [655, 19] on icon "Close slideshow" at bounding box center [651, 15] width 11 height 11
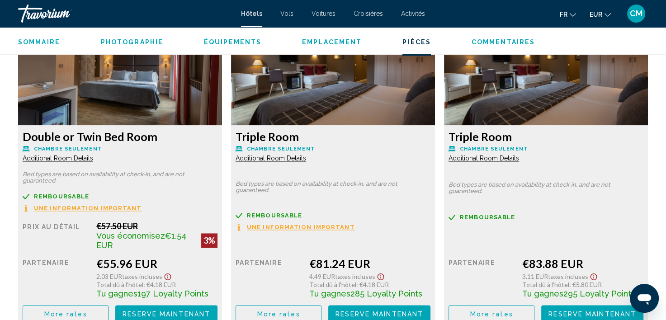
scroll to position [1314, 0]
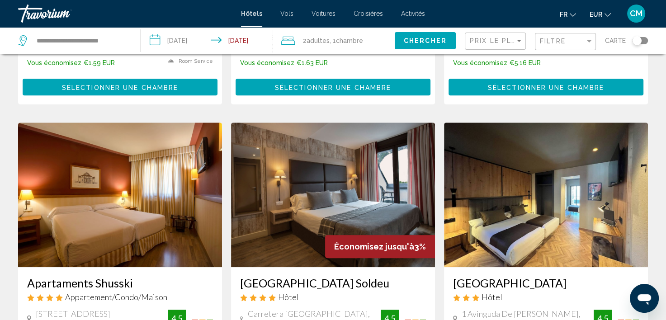
scroll to position [679, 0]
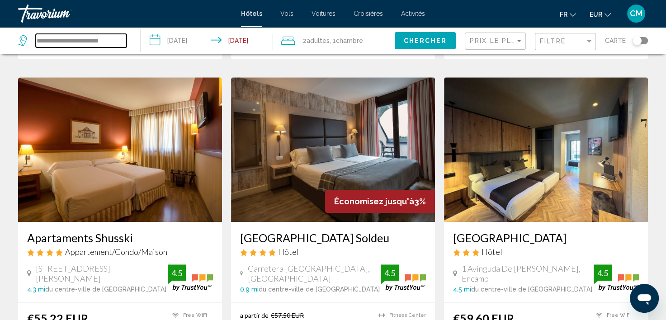
click at [114, 43] on input "**********" at bounding box center [81, 41] width 91 height 14
click at [114, 40] on input "**********" at bounding box center [81, 41] width 91 height 14
drag, startPoint x: 115, startPoint y: 40, endPoint x: 22, endPoint y: 34, distance: 93.8
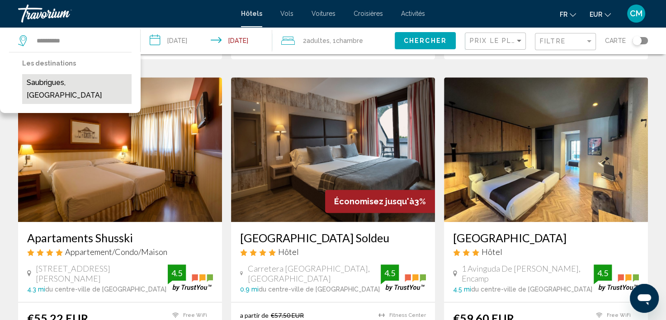
click at [75, 77] on button "Saubrigues, [GEOGRAPHIC_DATA]" at bounding box center [76, 89] width 109 height 30
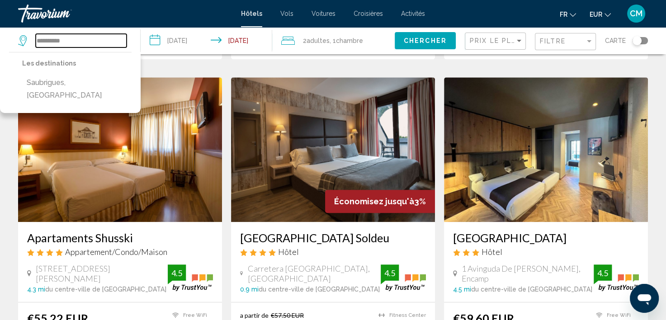
type input "**********"
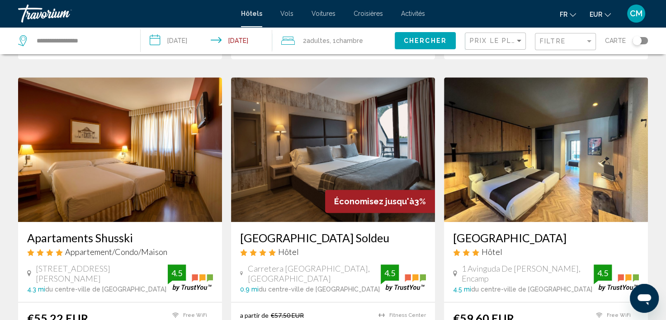
click at [415, 38] on span "Chercher" at bounding box center [425, 41] width 43 height 7
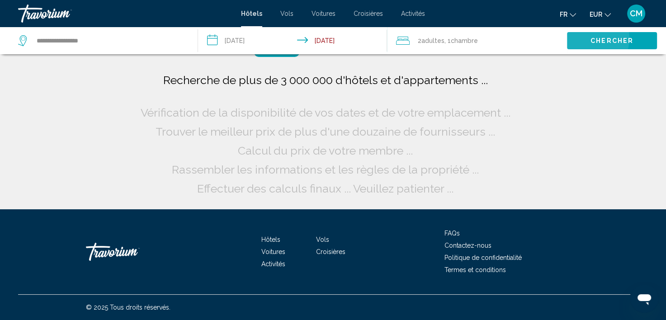
scroll to position [0, 0]
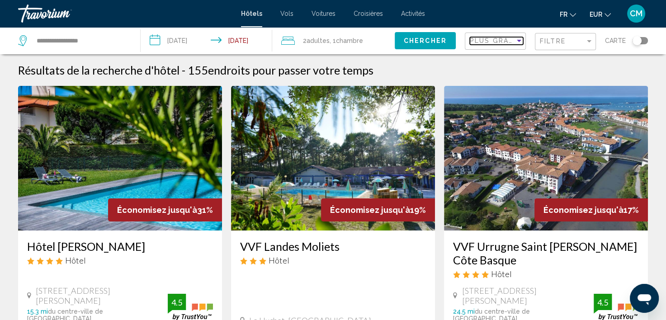
click at [484, 43] on span "Plus grandes économies" at bounding box center [524, 40] width 108 height 7
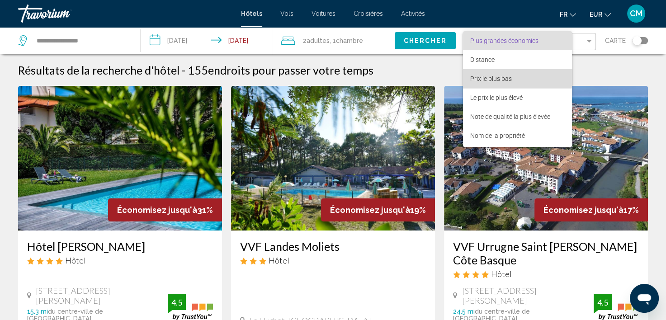
click at [489, 76] on span "Prix le plus bas" at bounding box center [492, 78] width 42 height 7
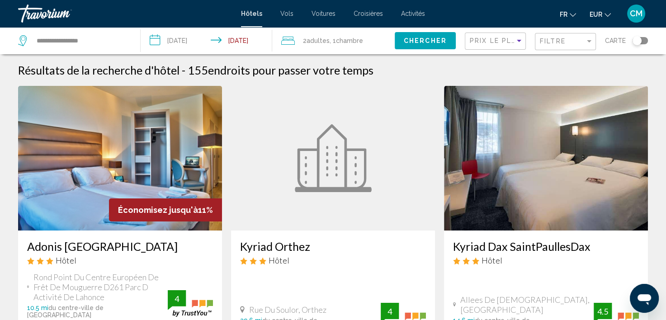
click at [123, 150] on img "Main content" at bounding box center [120, 158] width 204 height 145
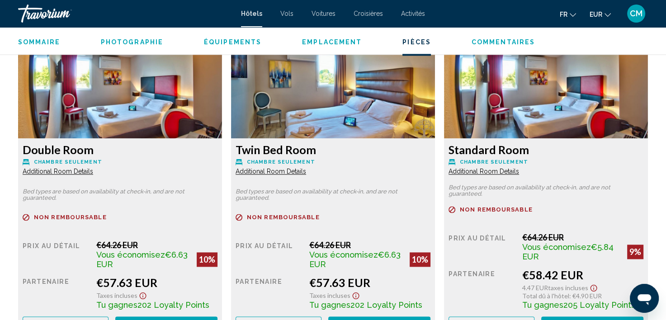
scroll to position [1270, 0]
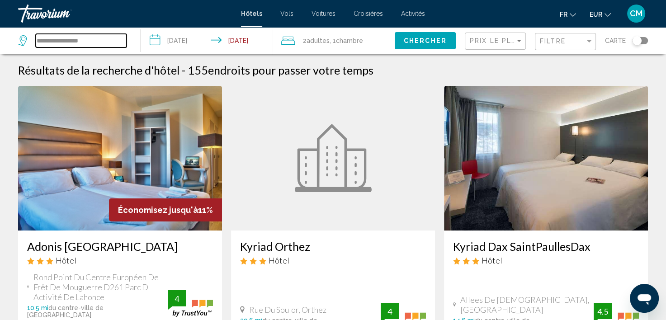
click at [103, 40] on input "**********" at bounding box center [81, 41] width 91 height 14
drag, startPoint x: 76, startPoint y: 40, endPoint x: -2, endPoint y: 38, distance: 77.8
click at [0, 38] on html "**********" at bounding box center [333, 160] width 666 height 320
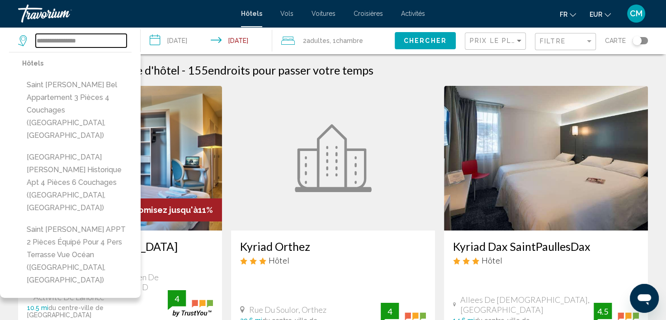
drag, startPoint x: 95, startPoint y: 43, endPoint x: -2, endPoint y: 44, distance: 96.4
click at [0, 44] on html "**********" at bounding box center [333, 160] width 666 height 320
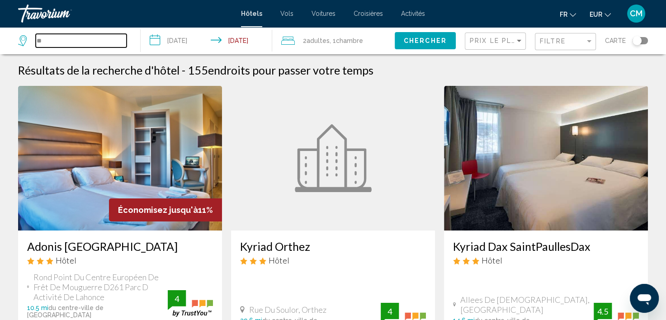
type input "*"
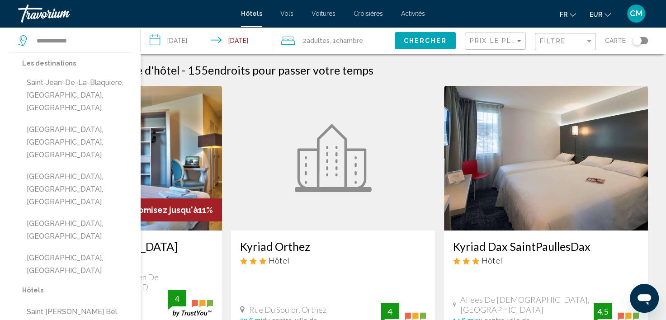
click at [89, 168] on button "[GEOGRAPHIC_DATA], [GEOGRAPHIC_DATA], [GEOGRAPHIC_DATA]" at bounding box center [76, 189] width 109 height 43
type input "**********"
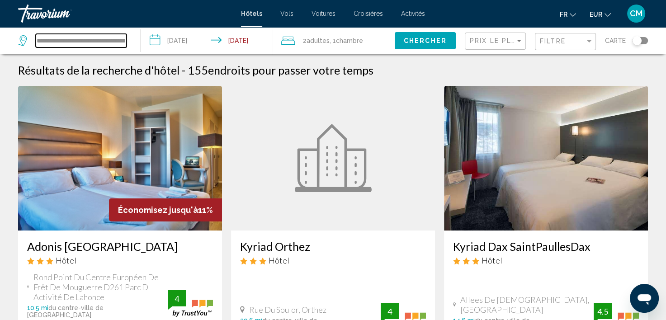
click at [118, 41] on input "**********" at bounding box center [81, 41] width 91 height 14
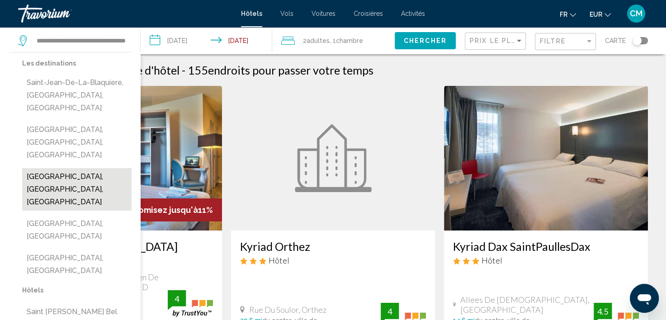
click at [102, 168] on button "[GEOGRAPHIC_DATA], [GEOGRAPHIC_DATA], [GEOGRAPHIC_DATA]" at bounding box center [76, 189] width 109 height 43
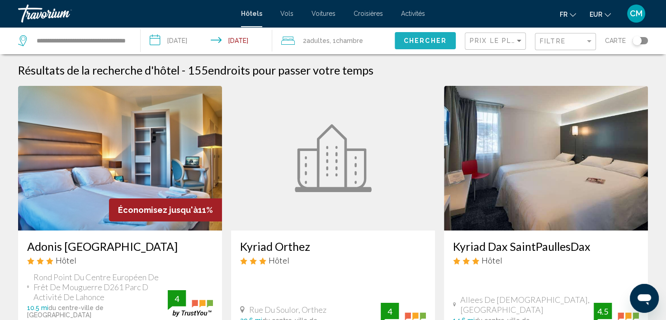
click at [409, 41] on span "Chercher" at bounding box center [425, 41] width 43 height 7
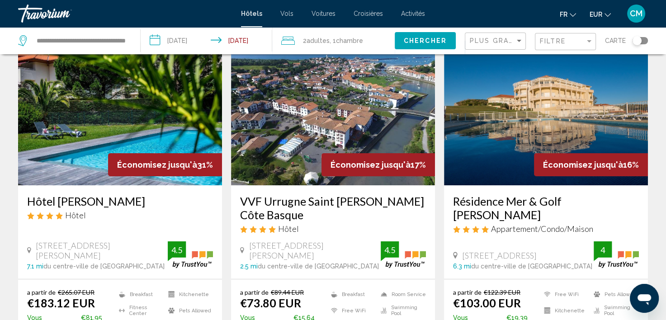
scroll to position [45, 0]
click at [495, 40] on span "Plus grandes économies" at bounding box center [524, 40] width 108 height 7
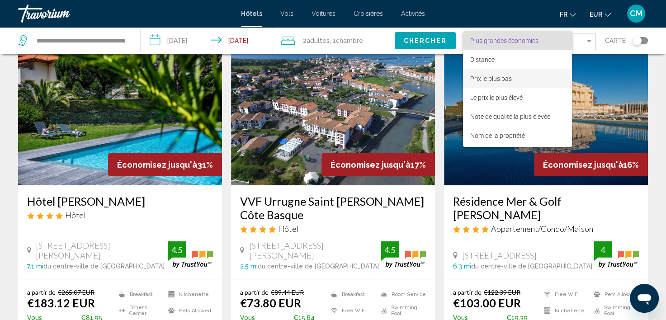
click at [489, 74] on span "Prix le plus bas" at bounding box center [518, 78] width 95 height 19
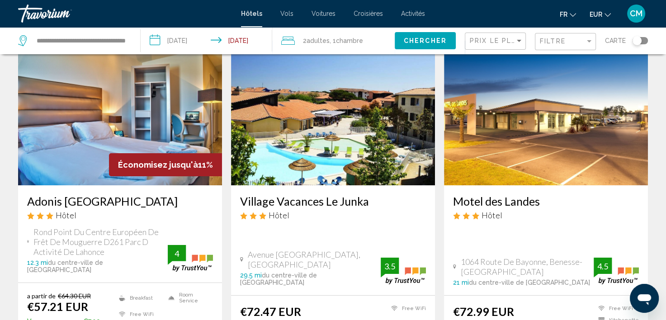
click at [564, 45] on div "Filtre" at bounding box center [566, 41] width 53 height 17
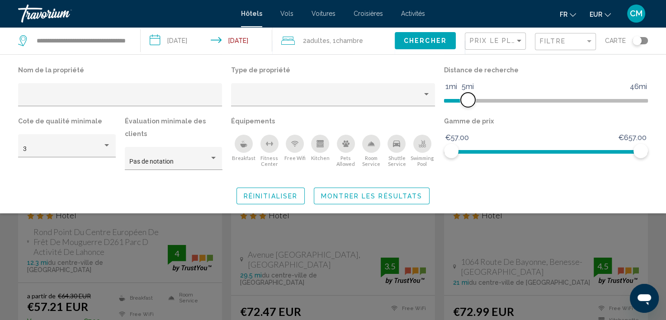
drag, startPoint x: 575, startPoint y: 96, endPoint x: 469, endPoint y: 106, distance: 105.9
click at [470, 102] on span "Hotel Filters" at bounding box center [468, 100] width 14 height 14
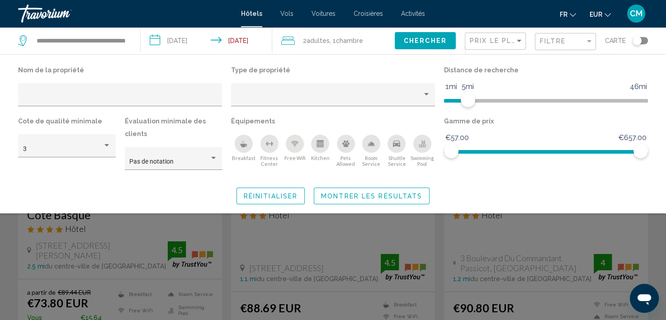
click at [403, 188] on button "Montrer les résultats" at bounding box center [372, 196] width 116 height 17
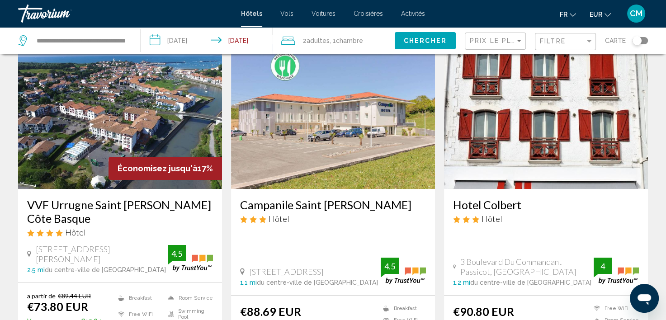
scroll to position [90, 0]
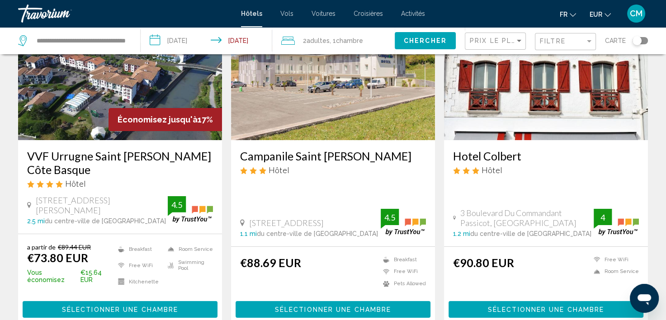
click at [105, 89] on img "Main content" at bounding box center [120, 67] width 204 height 145
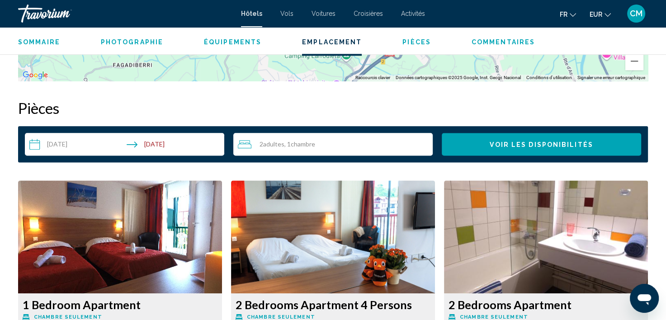
scroll to position [907, 0]
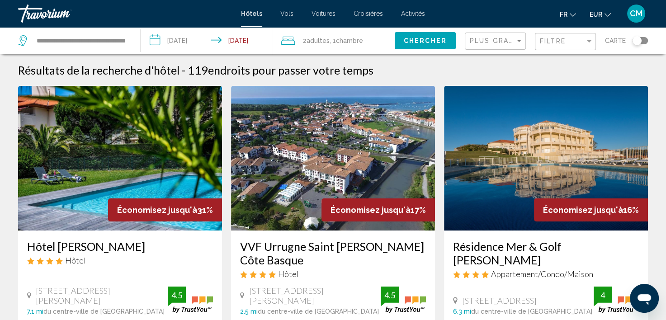
click at [100, 33] on div "**********" at bounding box center [74, 40] width 113 height 27
click at [105, 36] on input "**********" at bounding box center [81, 41] width 91 height 14
click at [105, 37] on input "**********" at bounding box center [81, 41] width 91 height 14
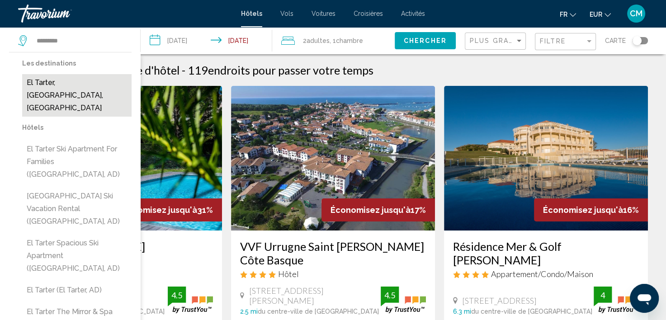
click at [103, 78] on button "El Tarter, [GEOGRAPHIC_DATA], [GEOGRAPHIC_DATA]" at bounding box center [76, 95] width 109 height 43
type input "**********"
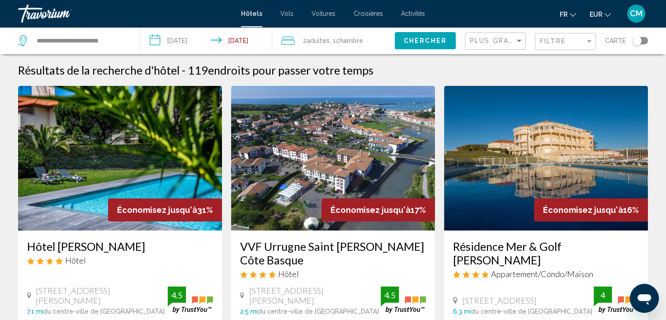
click at [434, 38] on span "Chercher" at bounding box center [425, 41] width 43 height 7
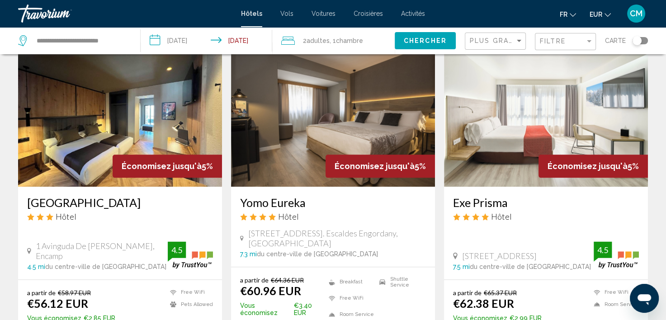
scroll to position [1086, 0]
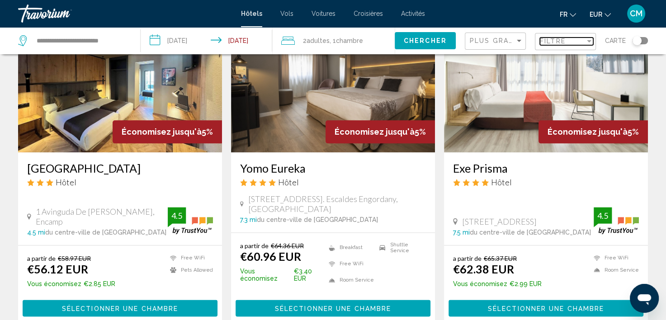
click at [562, 42] on span "Filtre" at bounding box center [553, 41] width 26 height 7
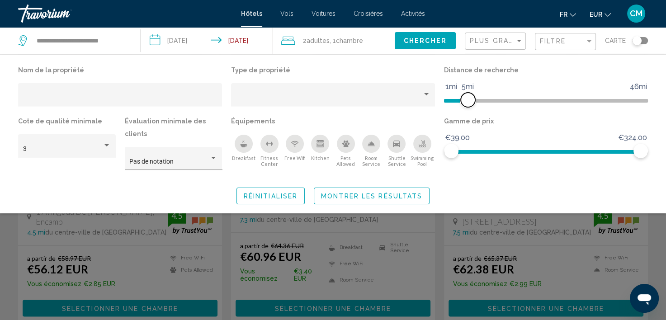
drag, startPoint x: 549, startPoint y: 98, endPoint x: 469, endPoint y: 101, distance: 80.6
click at [469, 101] on span "Hotel Filters" at bounding box center [468, 100] width 14 height 14
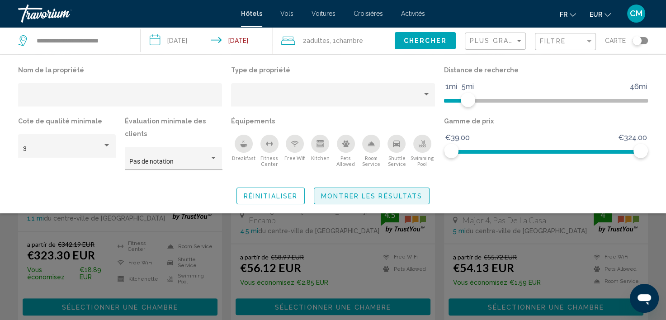
click at [389, 193] on span "Montrer les résultats" at bounding box center [371, 196] width 101 height 7
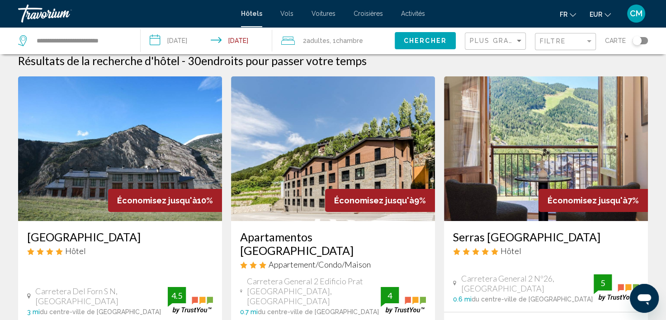
scroll to position [0, 0]
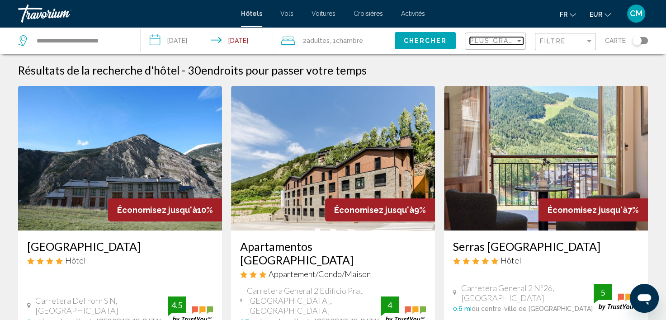
click at [507, 45] on div "Plus grandes économies" at bounding box center [496, 41] width 53 height 17
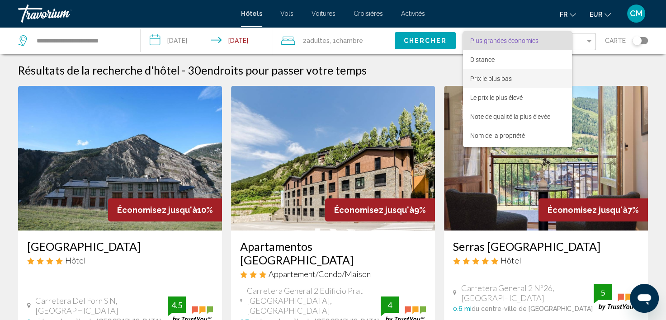
drag, startPoint x: 507, startPoint y: 45, endPoint x: 499, endPoint y: 76, distance: 32.3
click at [499, 76] on span "Prix le plus bas" at bounding box center [492, 78] width 42 height 7
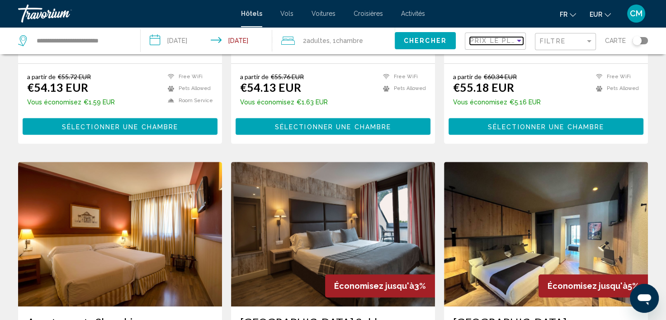
scroll to position [633, 0]
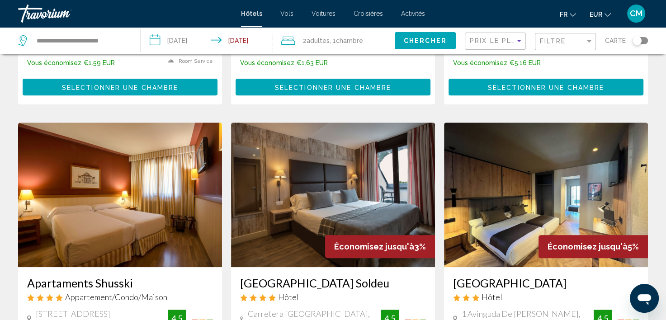
click at [560, 158] on img "Main content" at bounding box center [546, 195] width 204 height 145
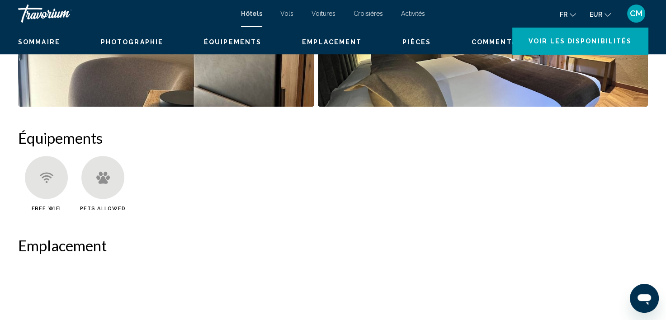
scroll to position [2, 0]
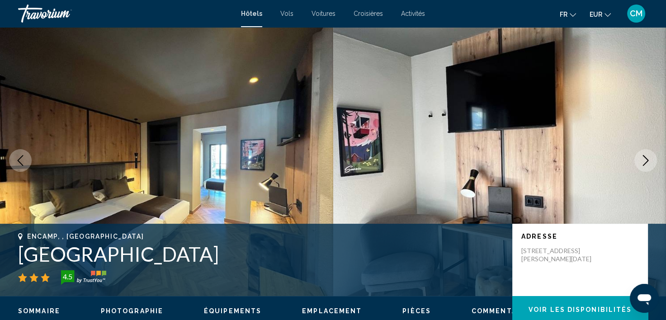
click at [634, 157] on img "Main content" at bounding box center [499, 160] width 333 height 271
click at [638, 158] on button "Next image" at bounding box center [646, 160] width 23 height 23
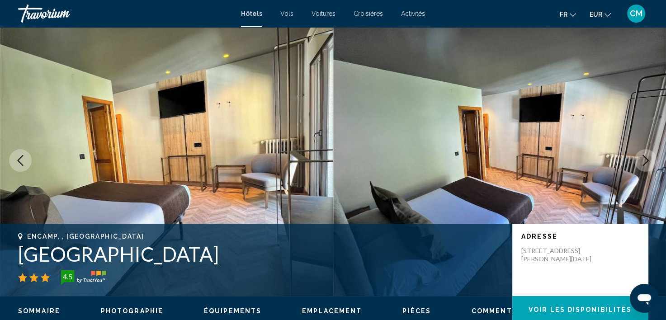
click at [642, 158] on icon "Next image" at bounding box center [646, 160] width 11 height 11
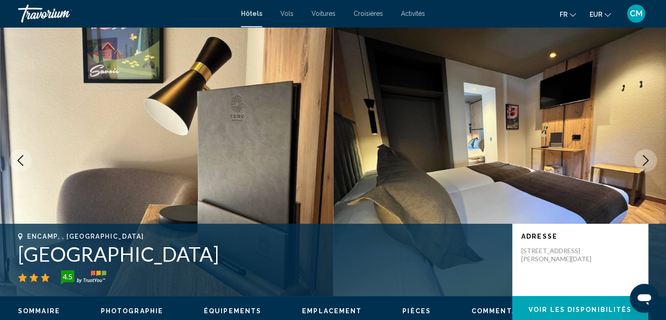
click at [643, 158] on icon "Next image" at bounding box center [646, 160] width 11 height 11
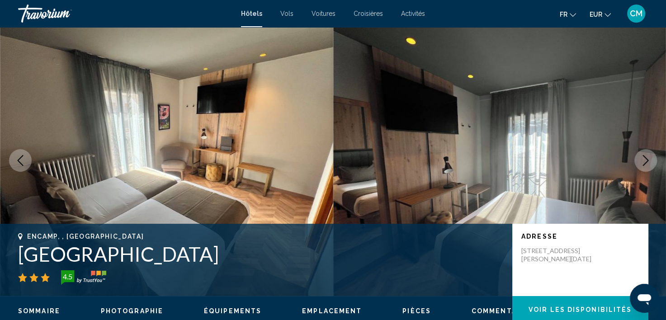
click at [643, 158] on icon "Next image" at bounding box center [646, 160] width 11 height 11
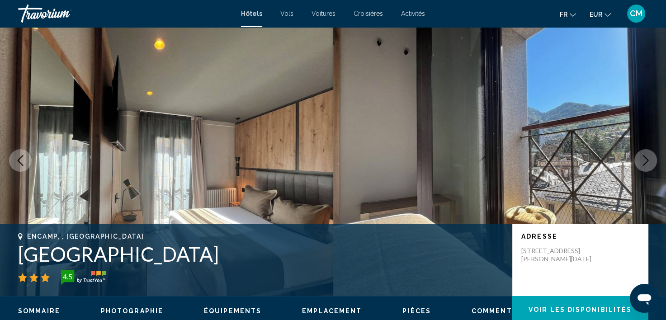
click at [643, 158] on icon "Next image" at bounding box center [646, 160] width 11 height 11
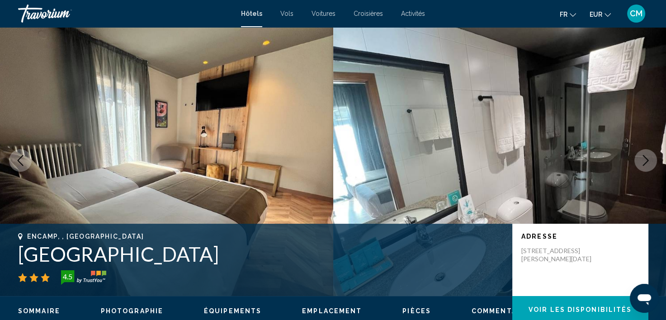
click at [643, 158] on icon "Next image" at bounding box center [646, 160] width 11 height 11
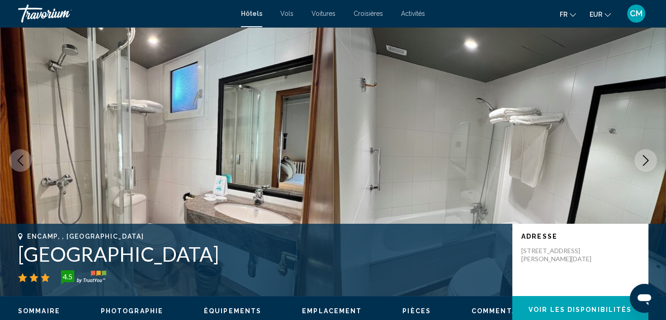
click at [643, 158] on icon "Next image" at bounding box center [646, 160] width 11 height 11
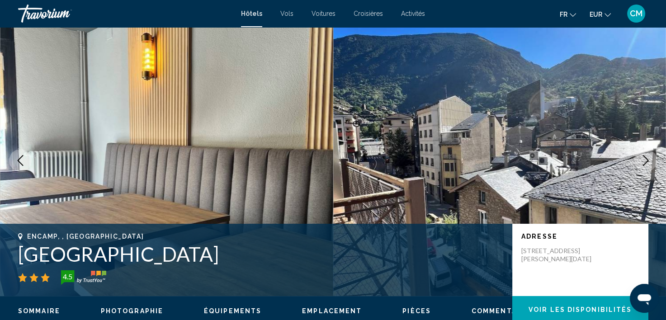
click at [643, 158] on icon "Next image" at bounding box center [646, 160] width 11 height 11
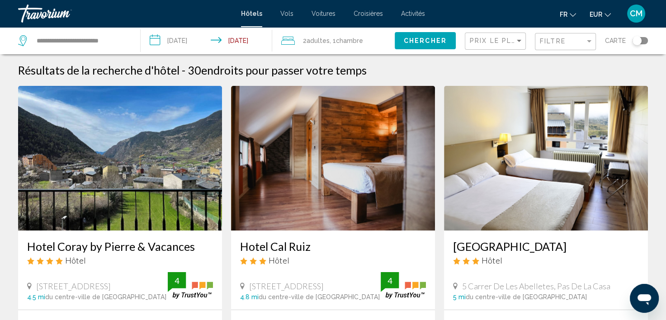
click at [498, 152] on img "Main content" at bounding box center [546, 158] width 204 height 145
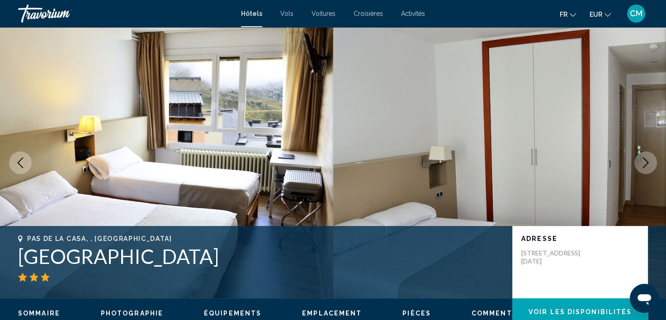
scroll to position [2, 0]
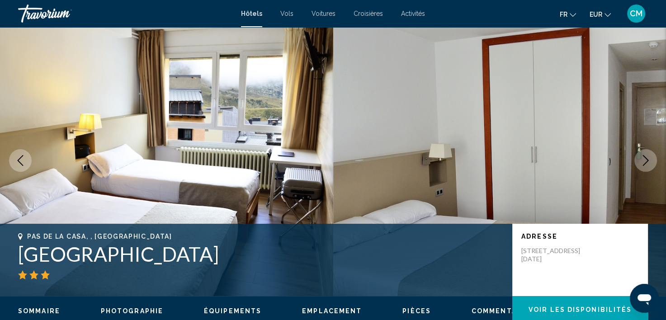
click at [640, 157] on button "Next image" at bounding box center [646, 160] width 23 height 23
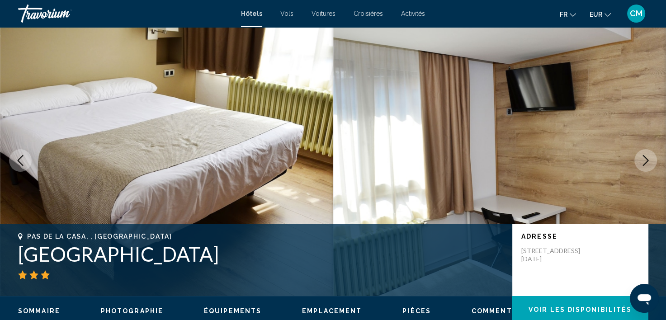
click at [642, 157] on icon "Next image" at bounding box center [646, 160] width 11 height 11
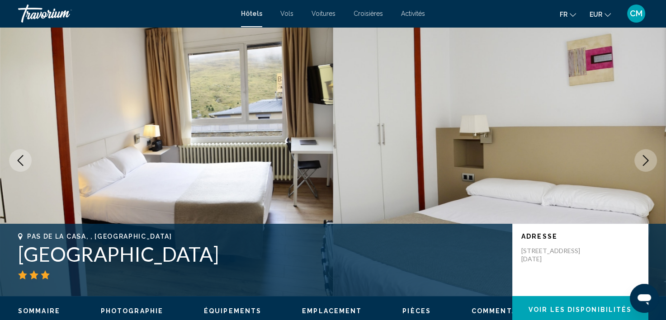
click at [642, 157] on icon "Next image" at bounding box center [646, 160] width 11 height 11
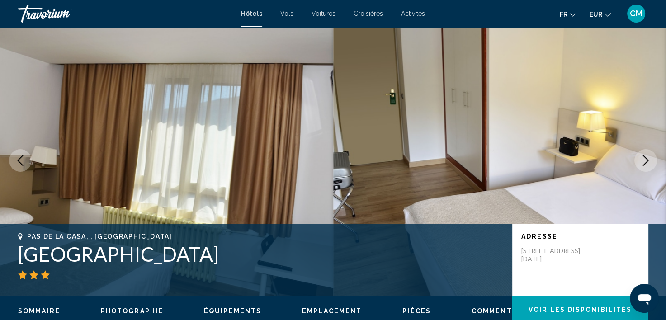
click at [642, 157] on icon "Next image" at bounding box center [646, 160] width 11 height 11
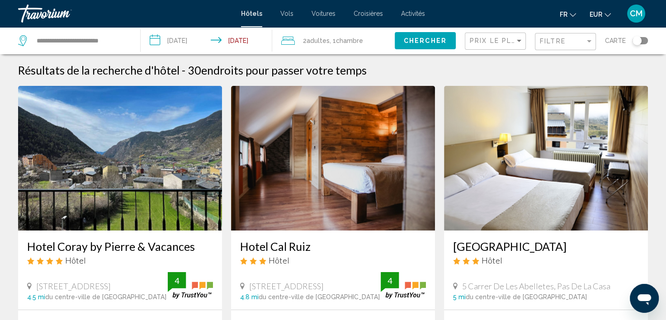
click at [338, 139] on img "Main content" at bounding box center [333, 158] width 204 height 145
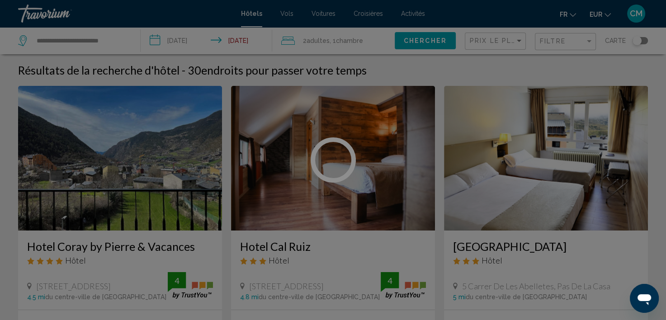
scroll to position [2, 0]
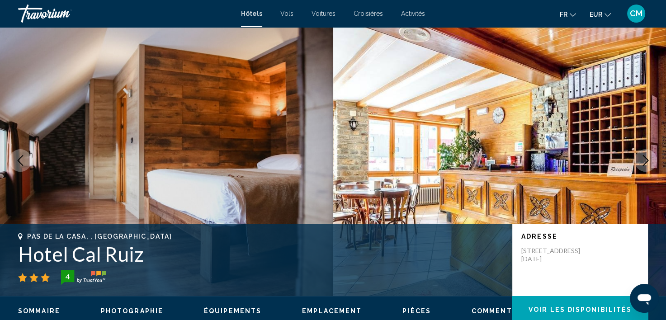
click at [644, 162] on icon "Next image" at bounding box center [646, 160] width 11 height 11
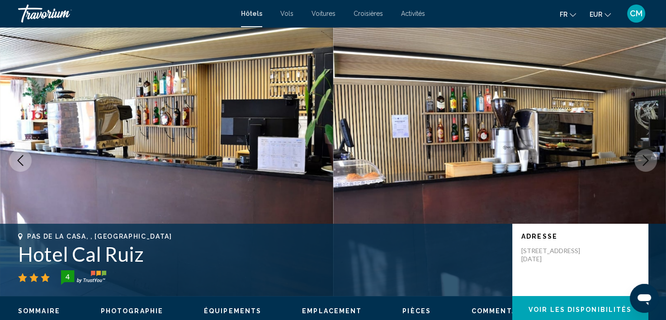
click at [644, 162] on icon "Next image" at bounding box center [646, 160] width 11 height 11
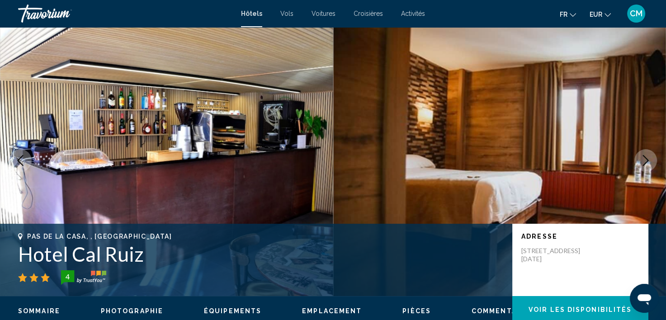
click at [644, 162] on icon "Next image" at bounding box center [646, 160] width 11 height 11
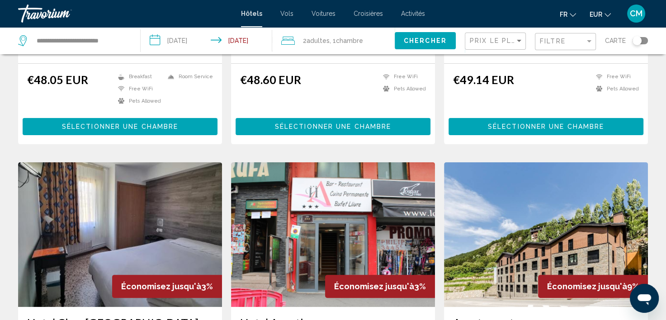
scroll to position [317, 0]
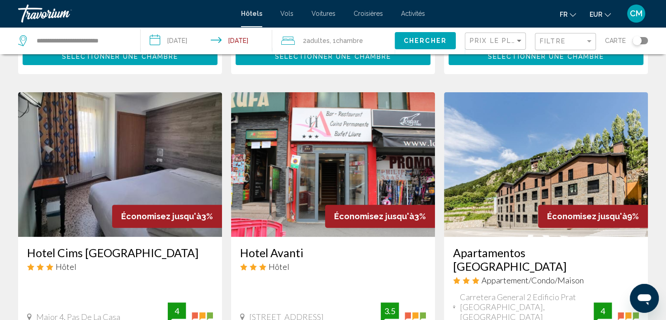
click at [155, 153] on img "Main content" at bounding box center [120, 164] width 204 height 145
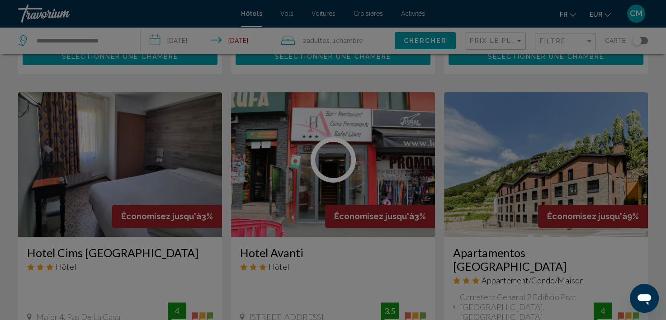
scroll to position [2, 0]
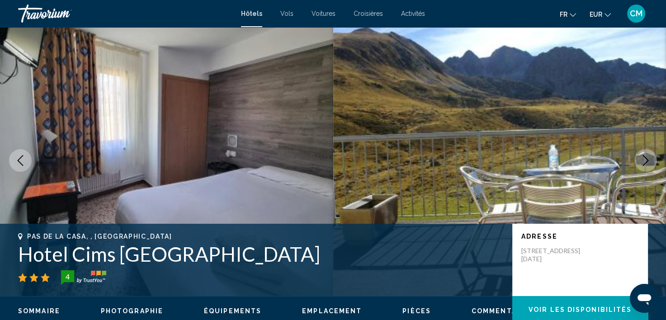
click at [644, 161] on icon "Next image" at bounding box center [646, 160] width 11 height 11
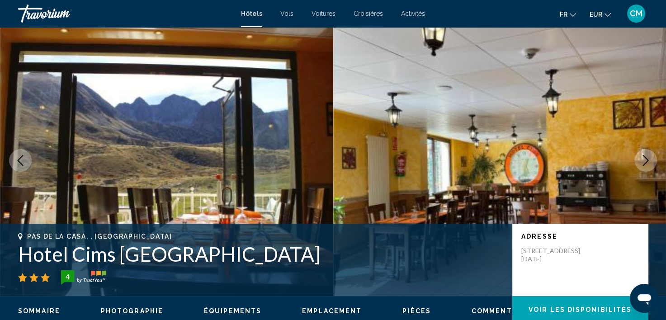
click at [644, 161] on icon "Next image" at bounding box center [646, 160] width 11 height 11
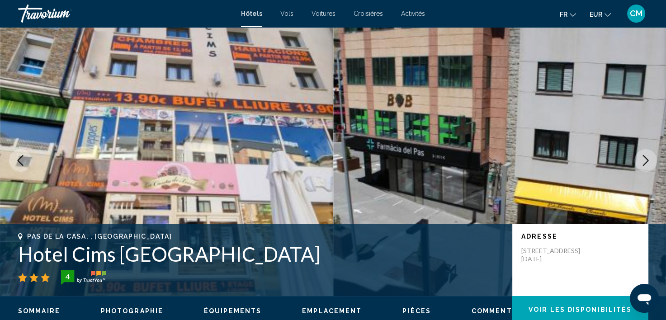
click at [644, 161] on icon "Next image" at bounding box center [646, 160] width 11 height 11
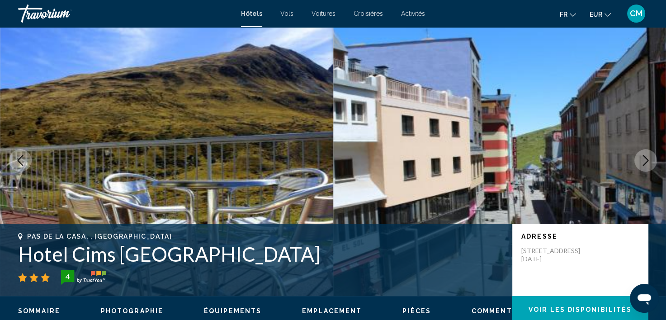
click at [644, 160] on icon "Next image" at bounding box center [646, 160] width 11 height 11
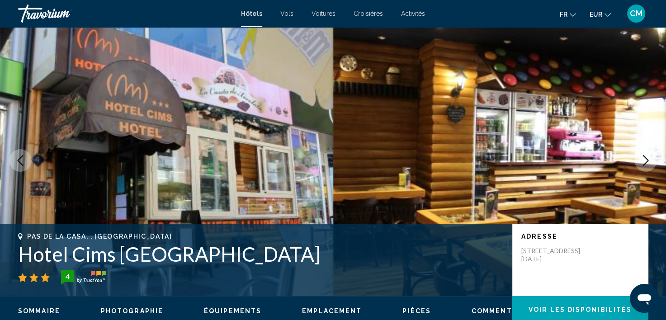
click at [645, 160] on icon "Next image" at bounding box center [646, 160] width 11 height 11
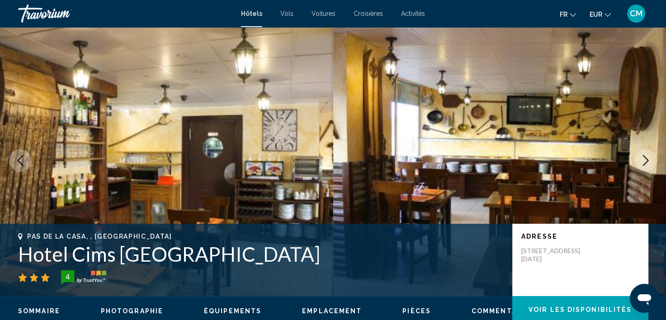
click at [645, 160] on icon "Next image" at bounding box center [646, 160] width 11 height 11
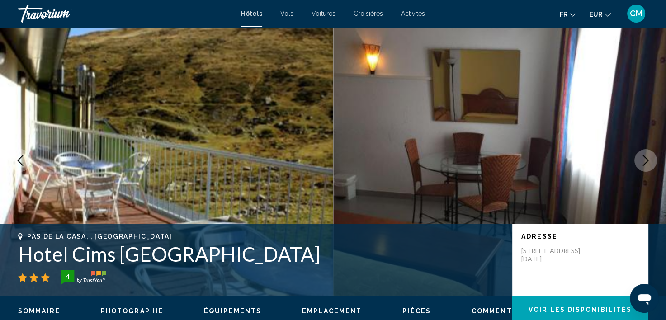
click at [645, 160] on icon "Next image" at bounding box center [646, 160] width 11 height 11
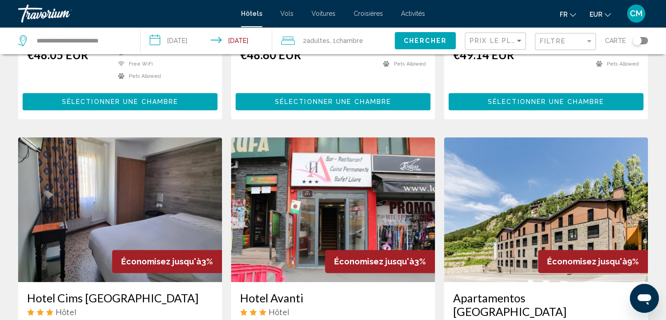
scroll to position [362, 0]
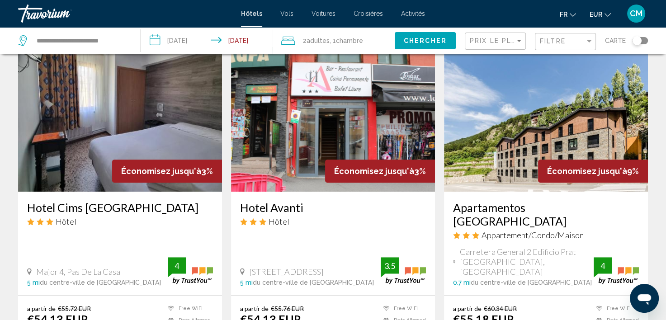
click at [331, 107] on img "Main content" at bounding box center [333, 119] width 204 height 145
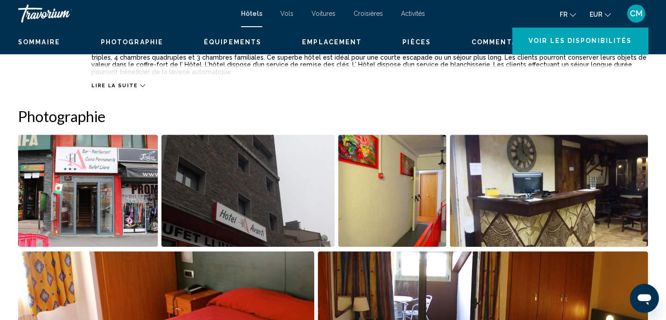
scroll to position [2, 0]
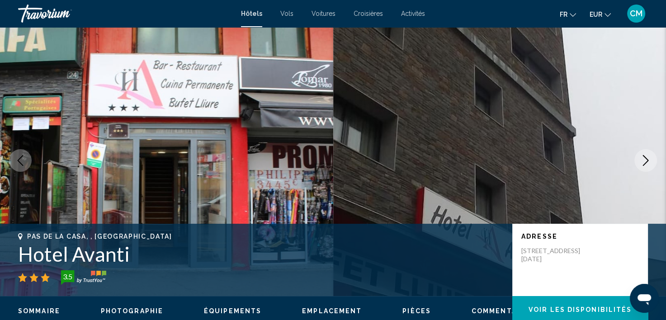
click at [650, 161] on icon "Next image" at bounding box center [646, 160] width 11 height 11
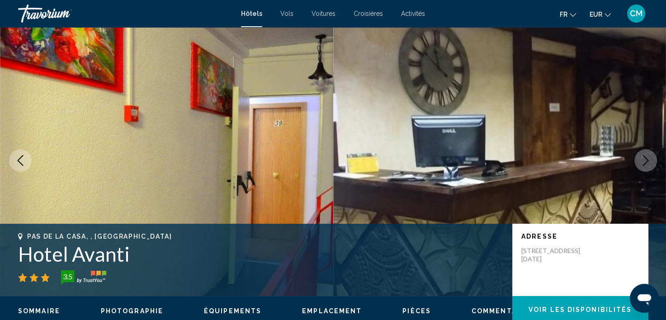
click at [650, 161] on icon "Next image" at bounding box center [646, 160] width 11 height 11
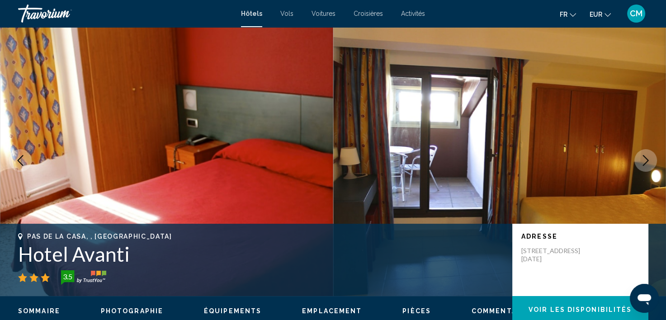
click at [650, 161] on icon "Next image" at bounding box center [646, 160] width 11 height 11
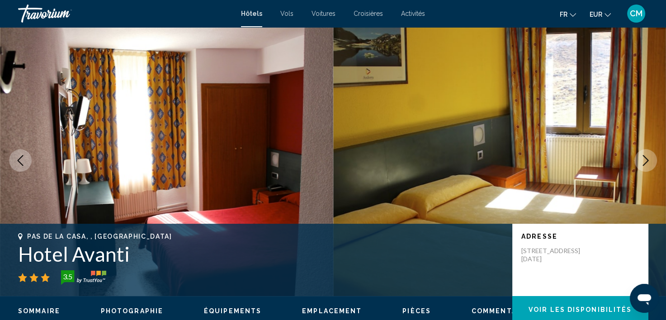
click at [650, 161] on icon "Next image" at bounding box center [646, 160] width 11 height 11
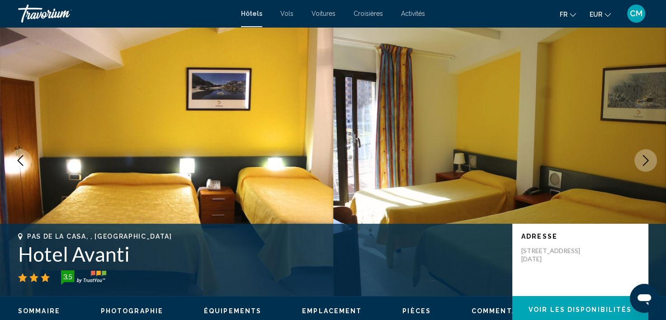
click at [650, 161] on icon "Next image" at bounding box center [646, 160] width 11 height 11
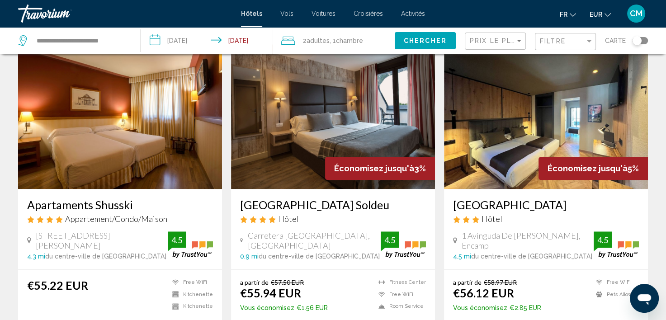
scroll to position [724, 0]
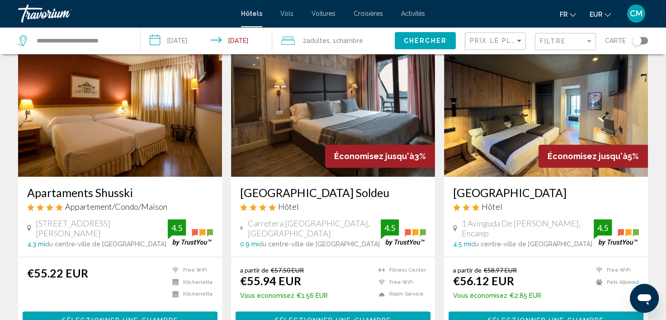
click at [177, 106] on img "Main content" at bounding box center [120, 104] width 204 height 145
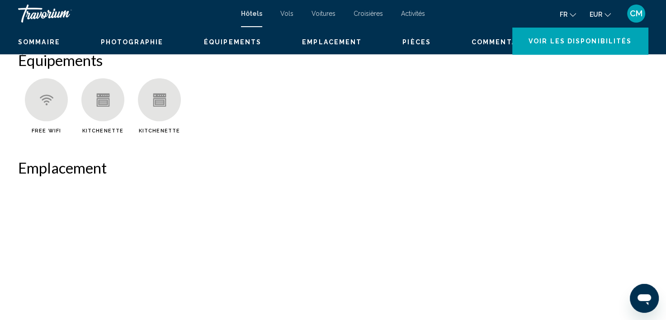
scroll to position [2, 0]
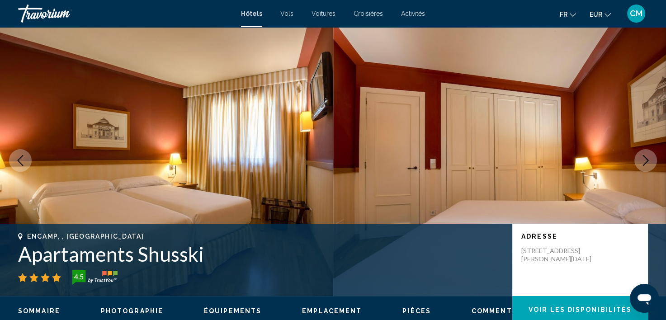
click at [641, 163] on icon "Next image" at bounding box center [646, 160] width 11 height 11
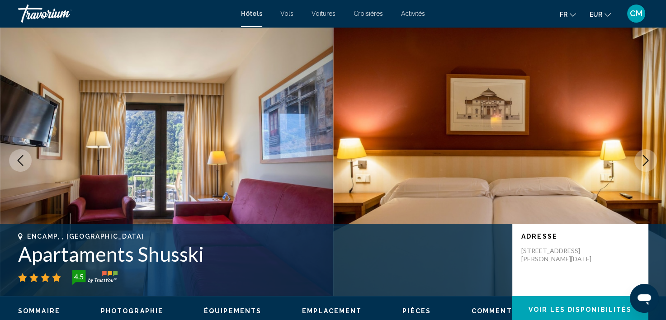
click at [642, 162] on icon "Next image" at bounding box center [646, 160] width 11 height 11
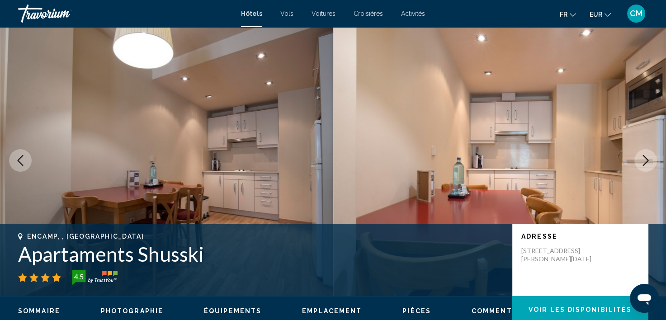
click at [642, 162] on icon "Next image" at bounding box center [646, 160] width 11 height 11
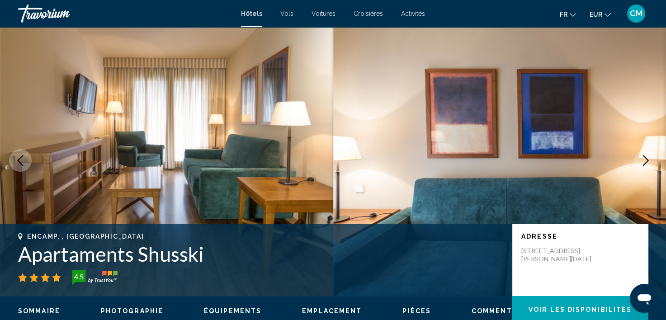
click at [642, 162] on icon "Next image" at bounding box center [646, 160] width 11 height 11
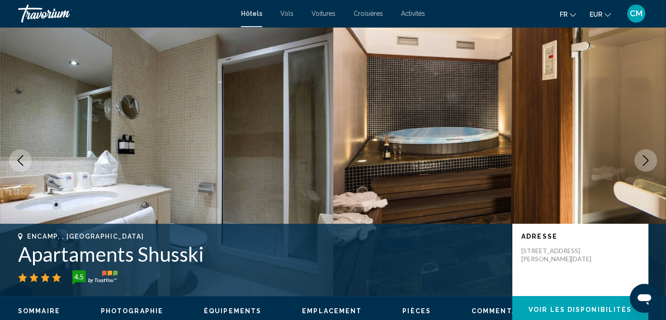
click at [642, 162] on icon "Next image" at bounding box center [646, 160] width 11 height 11
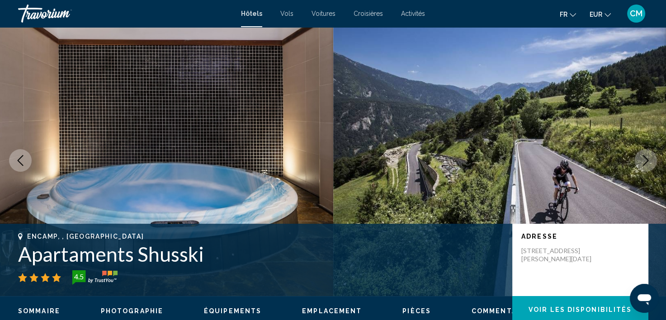
click at [642, 162] on icon "Next image" at bounding box center [646, 160] width 11 height 11
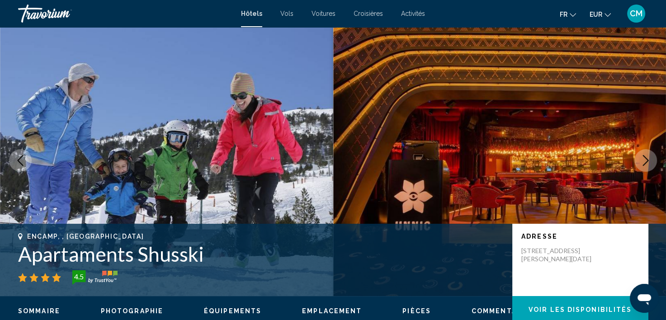
click at [642, 162] on icon "Next image" at bounding box center [646, 160] width 11 height 11
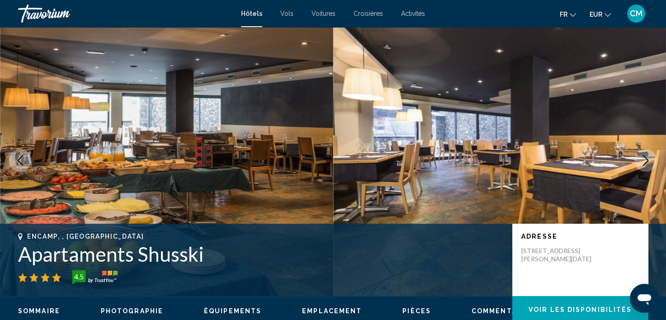
click at [642, 162] on icon "Next image" at bounding box center [646, 160] width 11 height 11
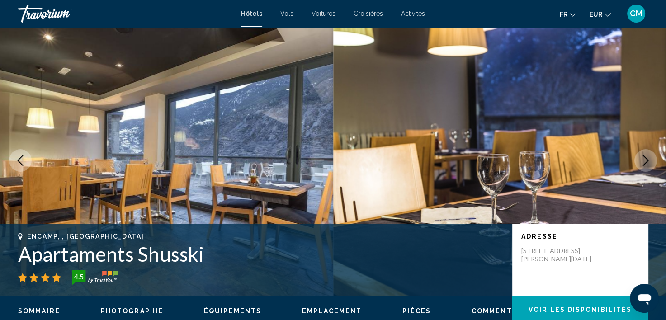
click at [642, 162] on icon "Next image" at bounding box center [646, 160] width 11 height 11
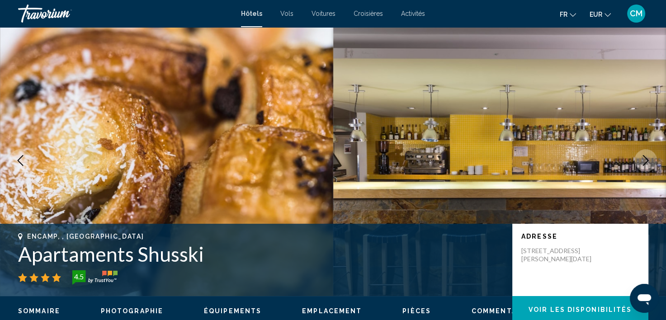
click at [642, 162] on icon "Next image" at bounding box center [646, 160] width 11 height 11
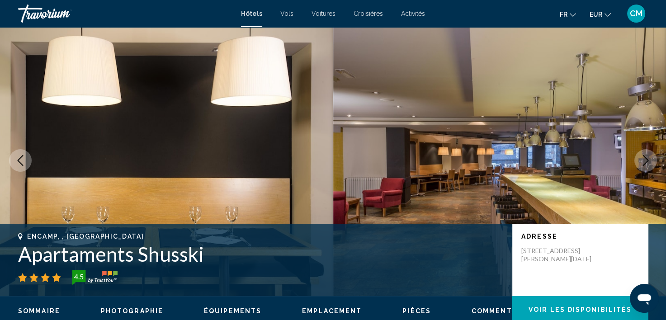
click at [642, 162] on icon "Next image" at bounding box center [646, 160] width 11 height 11
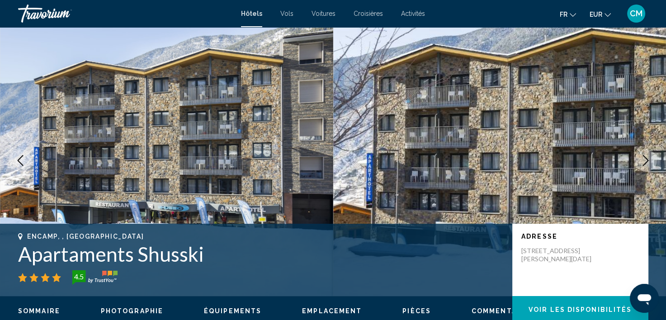
click at [642, 162] on icon "Next image" at bounding box center [646, 160] width 11 height 11
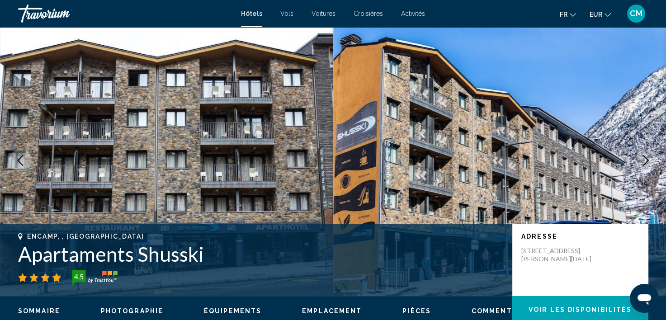
click at [642, 162] on icon "Next image" at bounding box center [646, 160] width 11 height 11
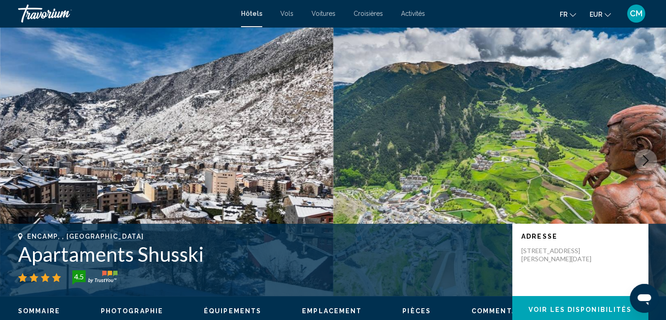
click at [642, 162] on icon "Next image" at bounding box center [646, 160] width 11 height 11
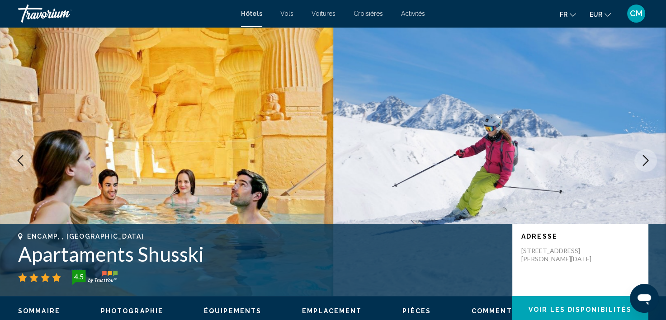
click at [642, 162] on icon "Next image" at bounding box center [646, 160] width 11 height 11
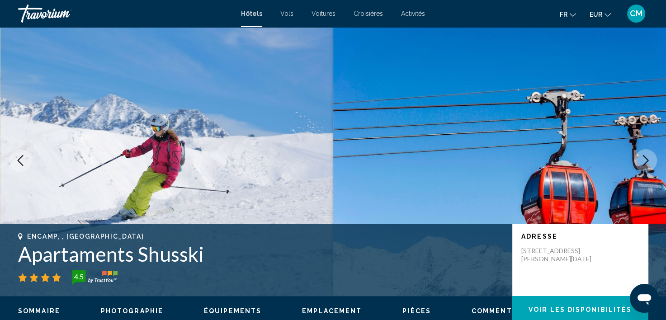
click at [20, 162] on icon "Previous image" at bounding box center [21, 160] width 6 height 11
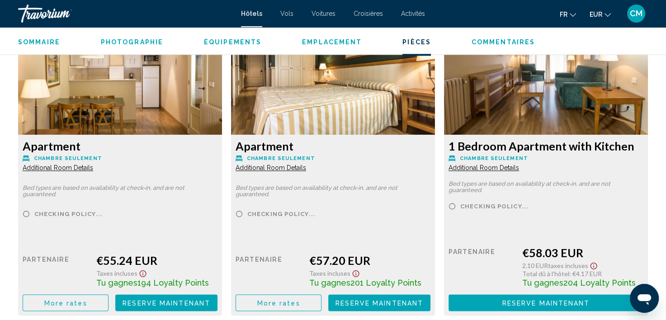
scroll to position [1314, 0]
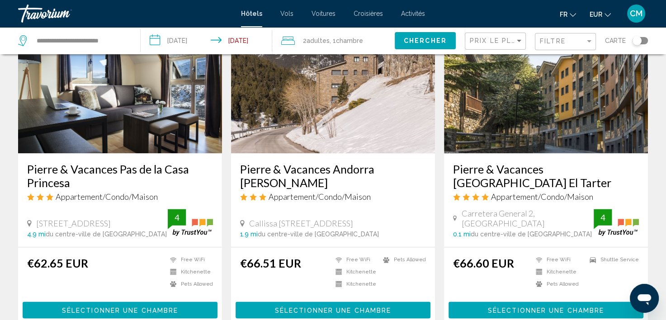
scroll to position [1086, 0]
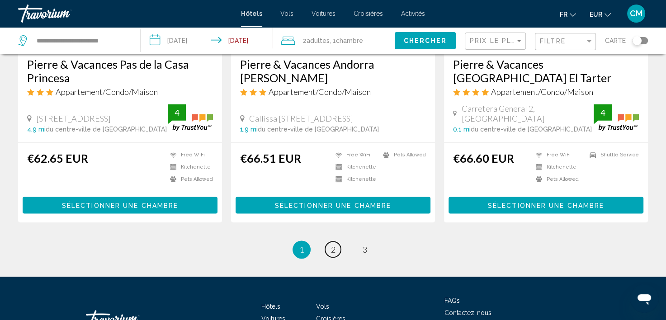
click at [337, 242] on link "page 2" at bounding box center [333, 250] width 16 height 16
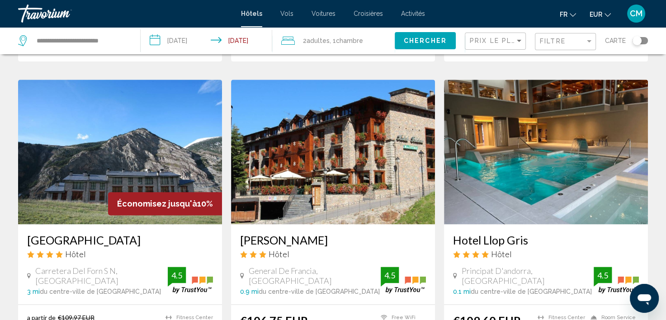
scroll to position [1041, 0]
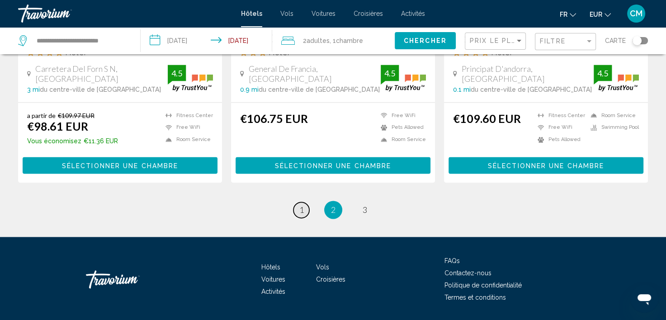
click at [304, 202] on link "page 1" at bounding box center [302, 210] width 16 height 16
